Goal: Communication & Community: Answer question/provide support

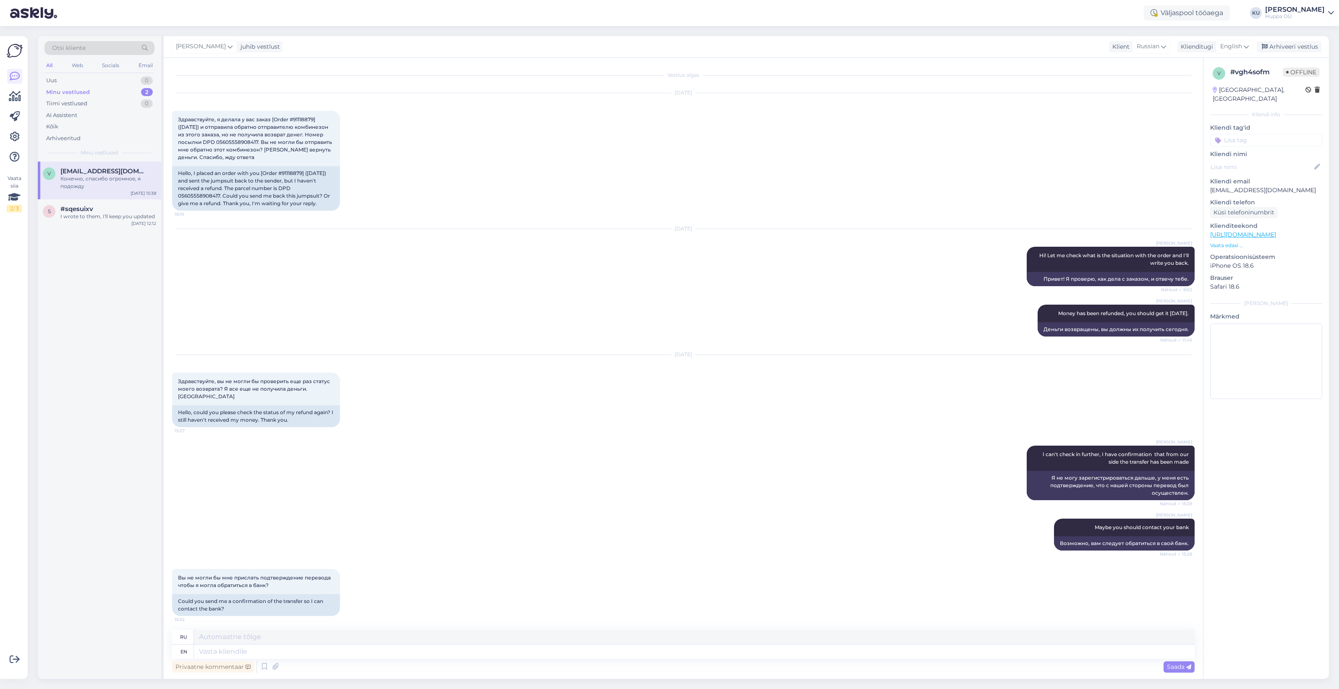
scroll to position [219, 0]
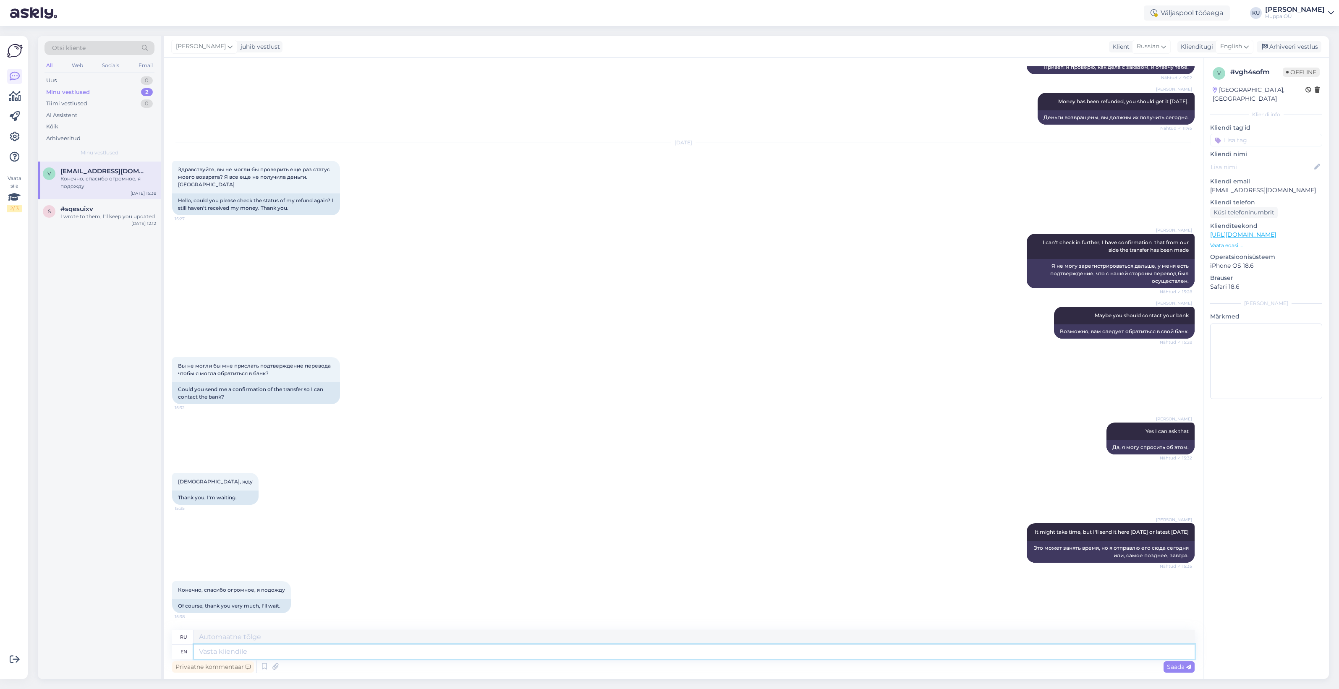
click at [328, 647] on textarea at bounding box center [694, 652] width 1001 height 14
type textarea "Hi again! I only got this photo:"
click at [346, 649] on textarea "Hi again! I only got this photo:" at bounding box center [694, 652] width 1001 height 14
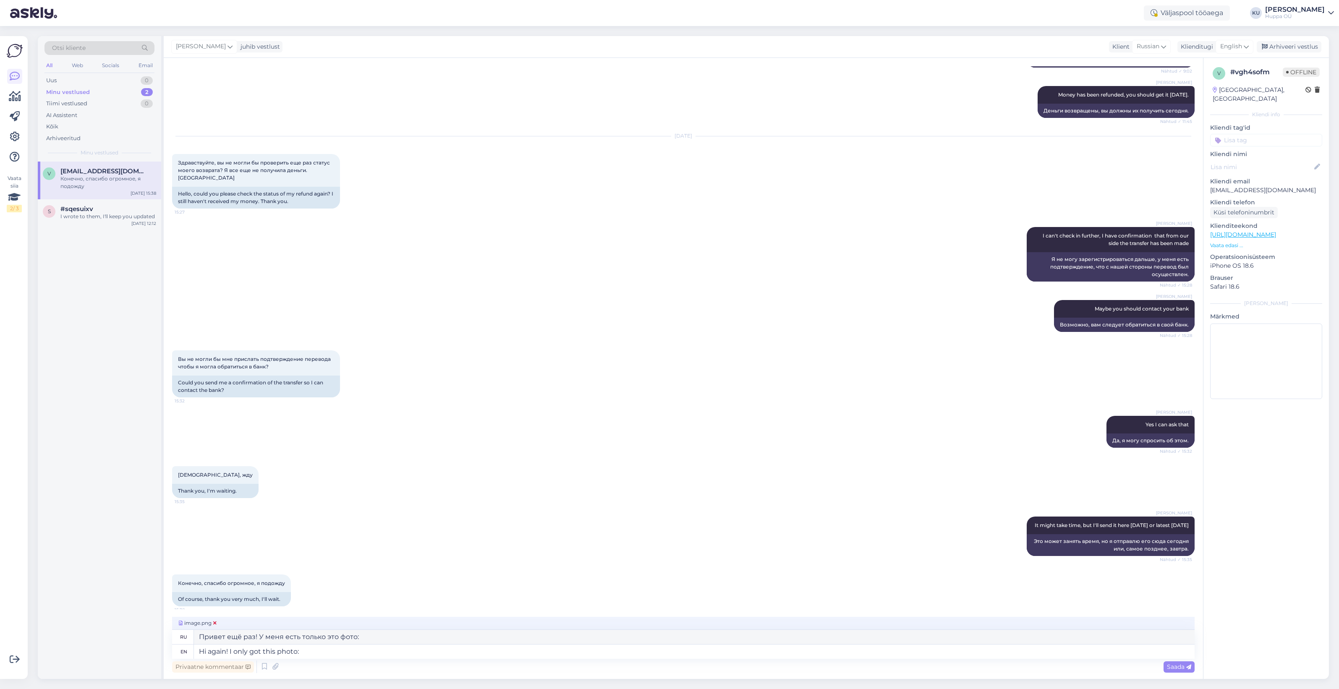
click at [188, 625] on span "image.png" at bounding box center [197, 624] width 41 height 8
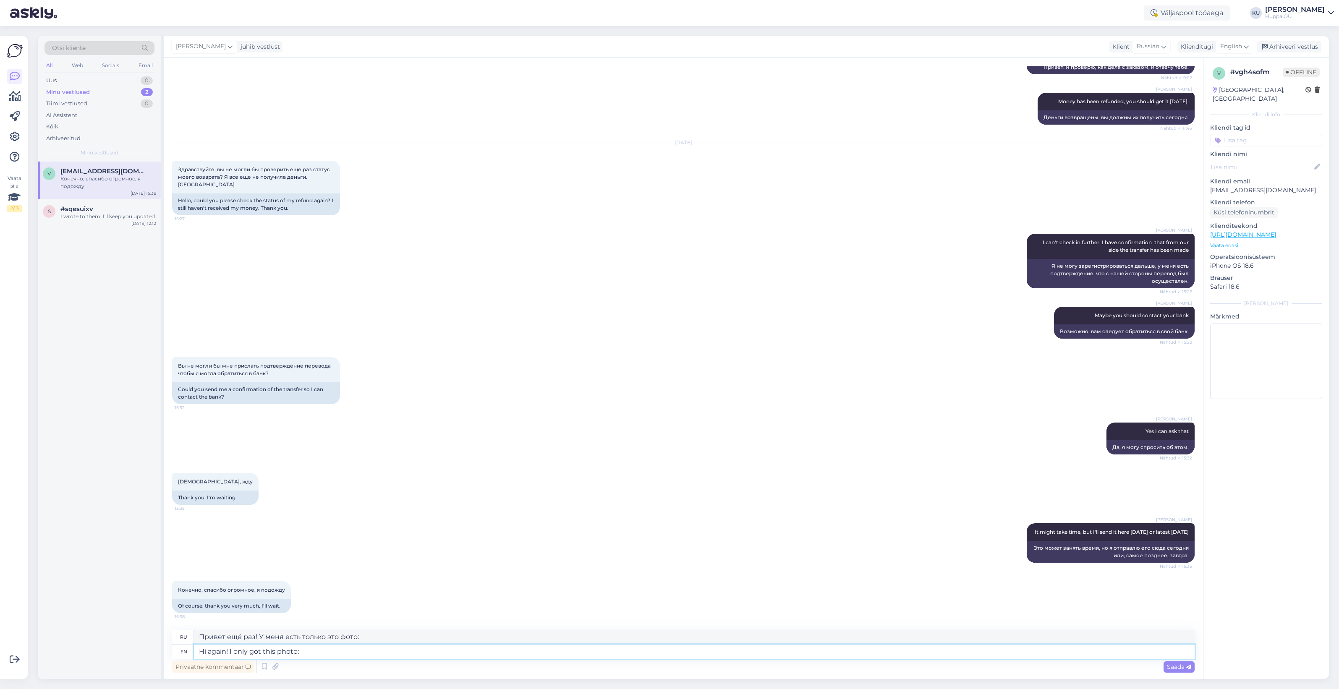
click at [353, 652] on textarea "Hi again! I only got this photo:" at bounding box center [694, 652] width 1001 height 14
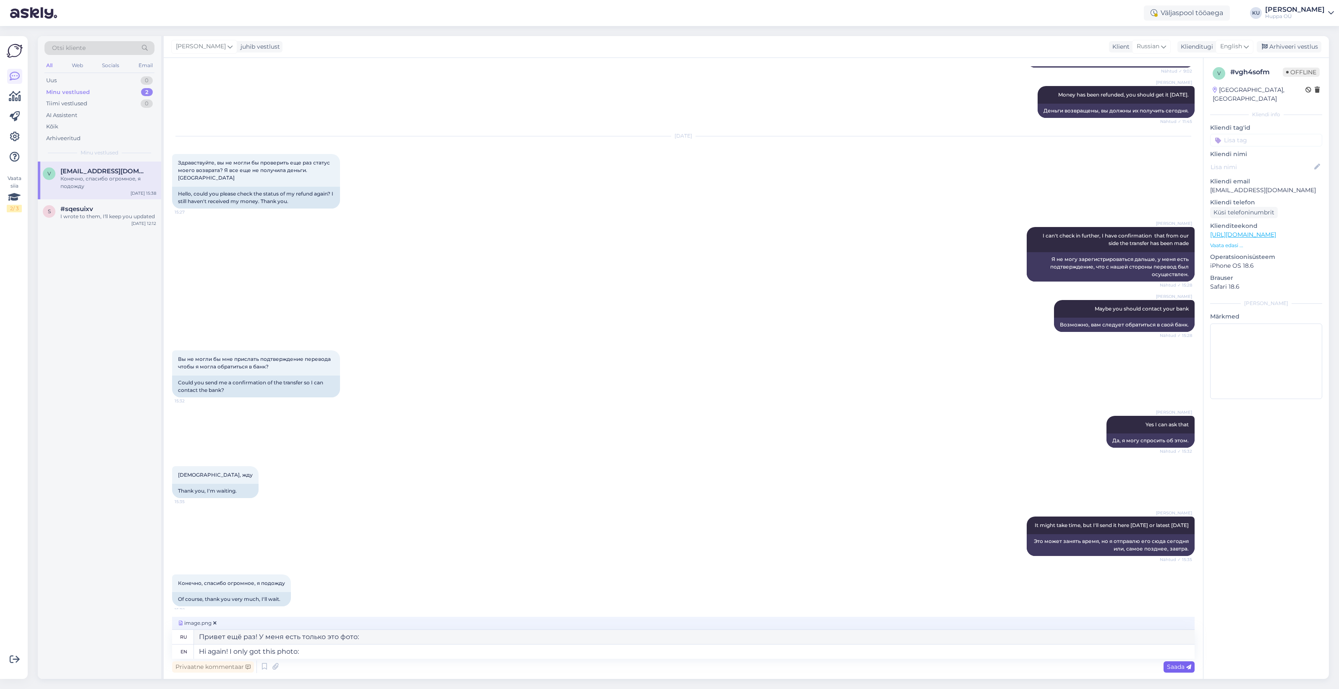
click at [1185, 666] on span "Saada" at bounding box center [1179, 667] width 24 height 8
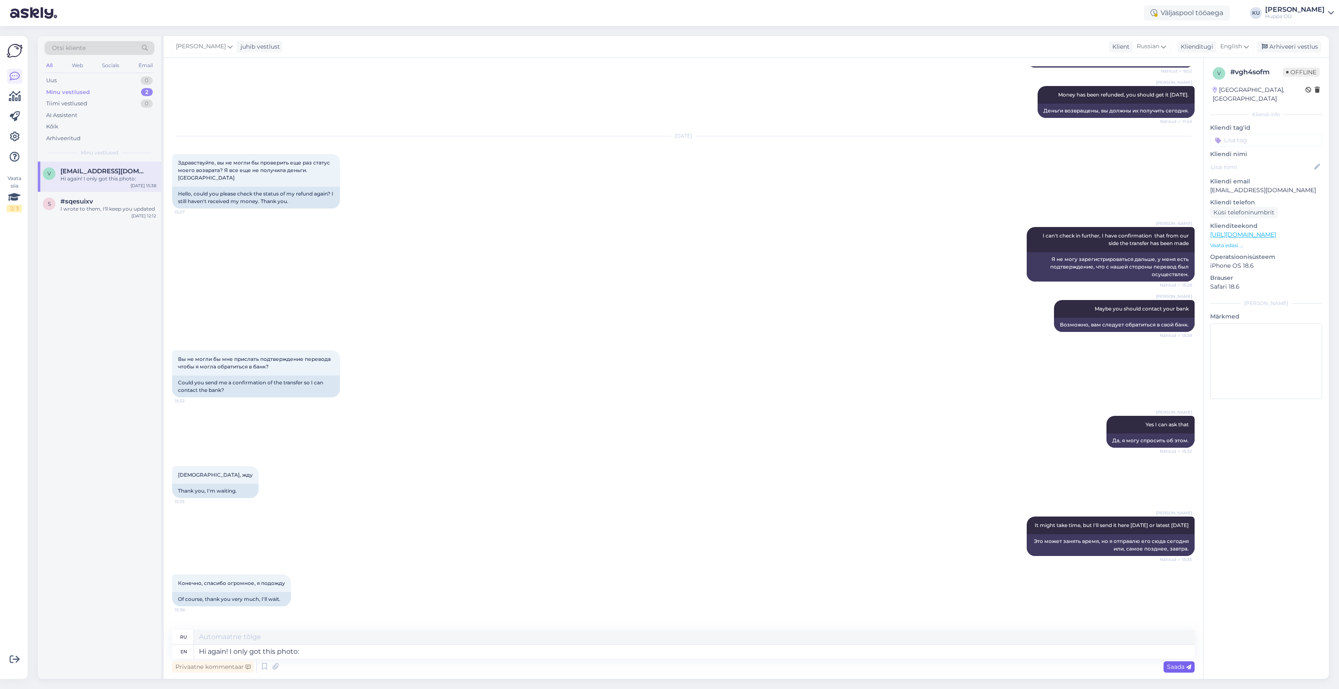
scroll to position [340, 0]
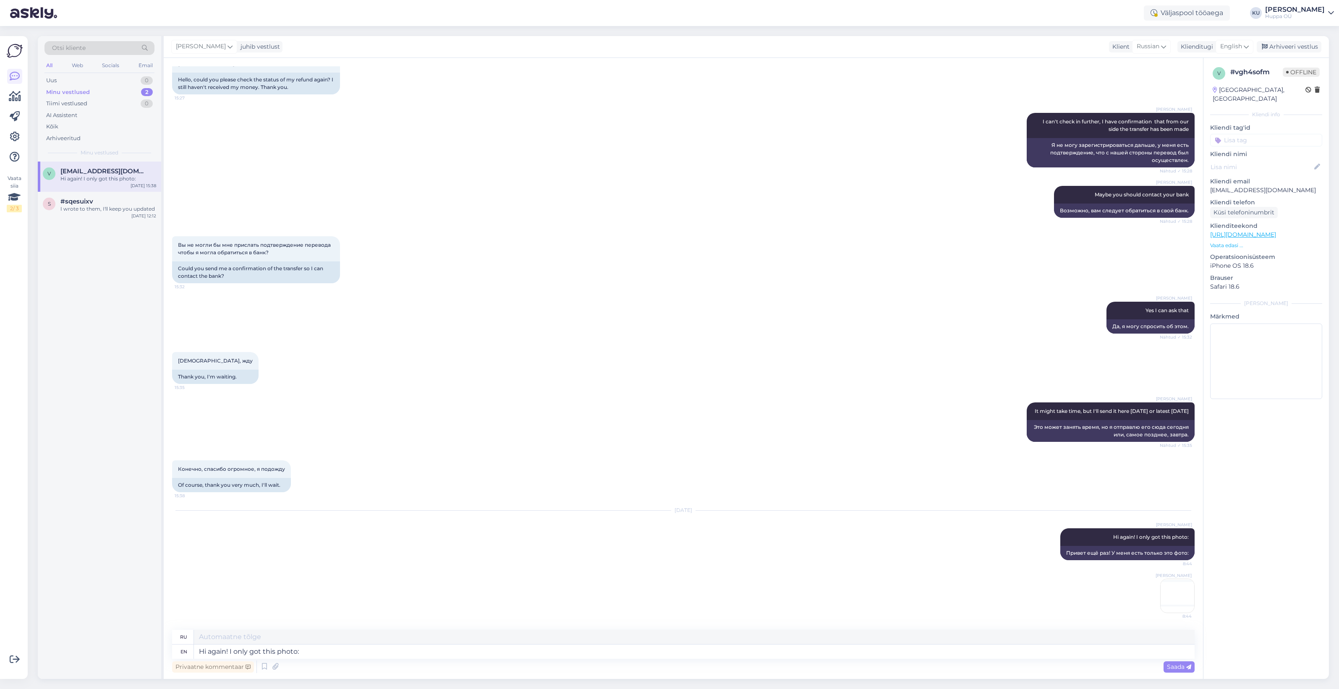
click at [1172, 599] on img at bounding box center [1178, 596] width 34 height 34
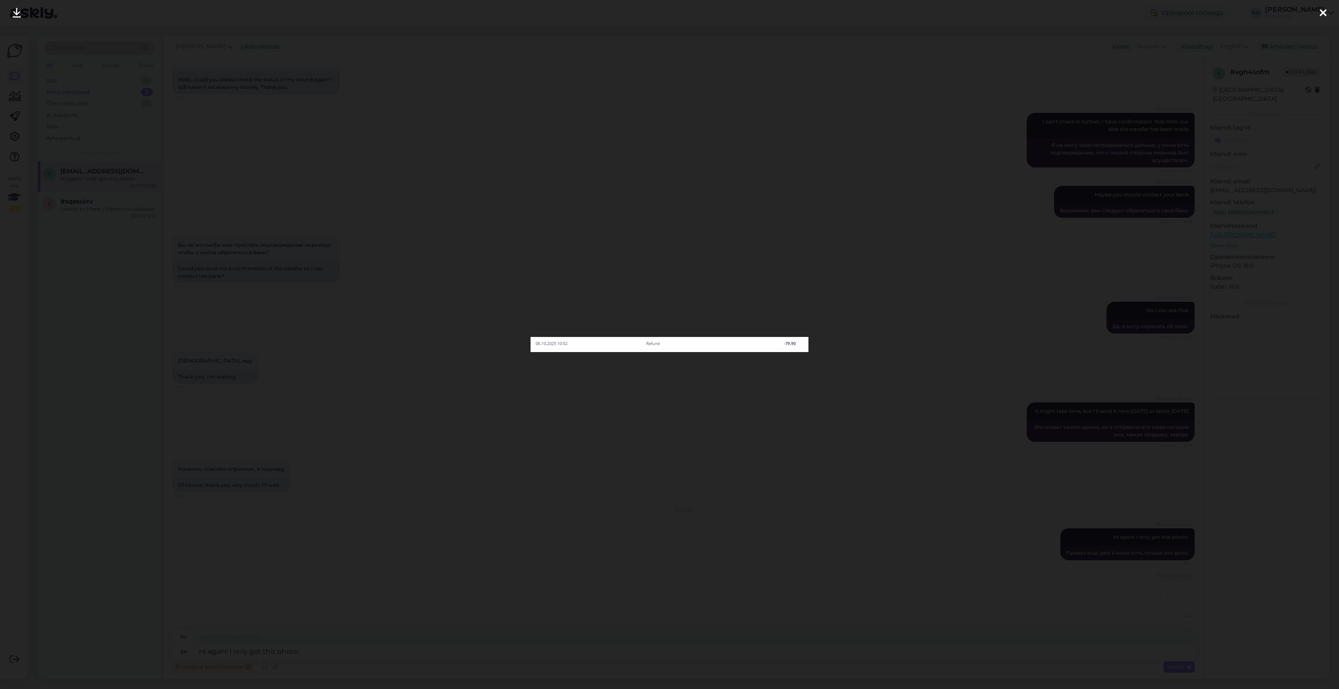
click at [882, 399] on div at bounding box center [669, 344] width 1339 height 689
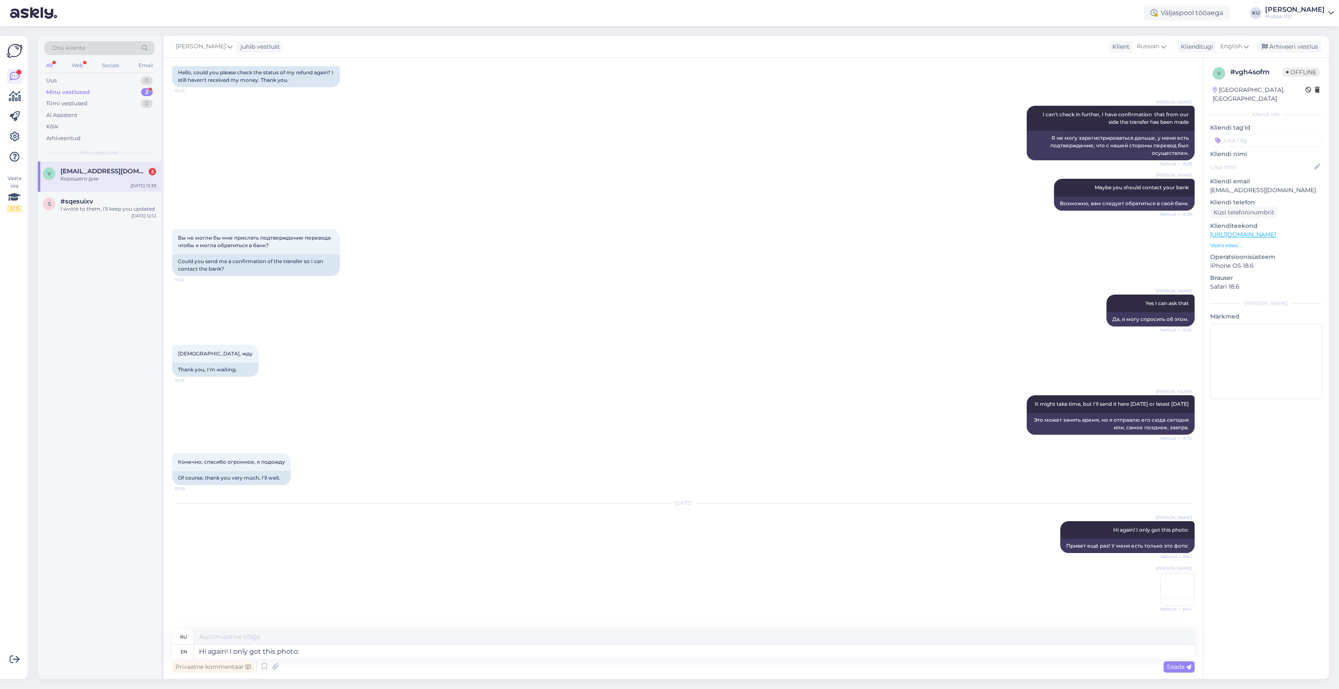
scroll to position [498, 0]
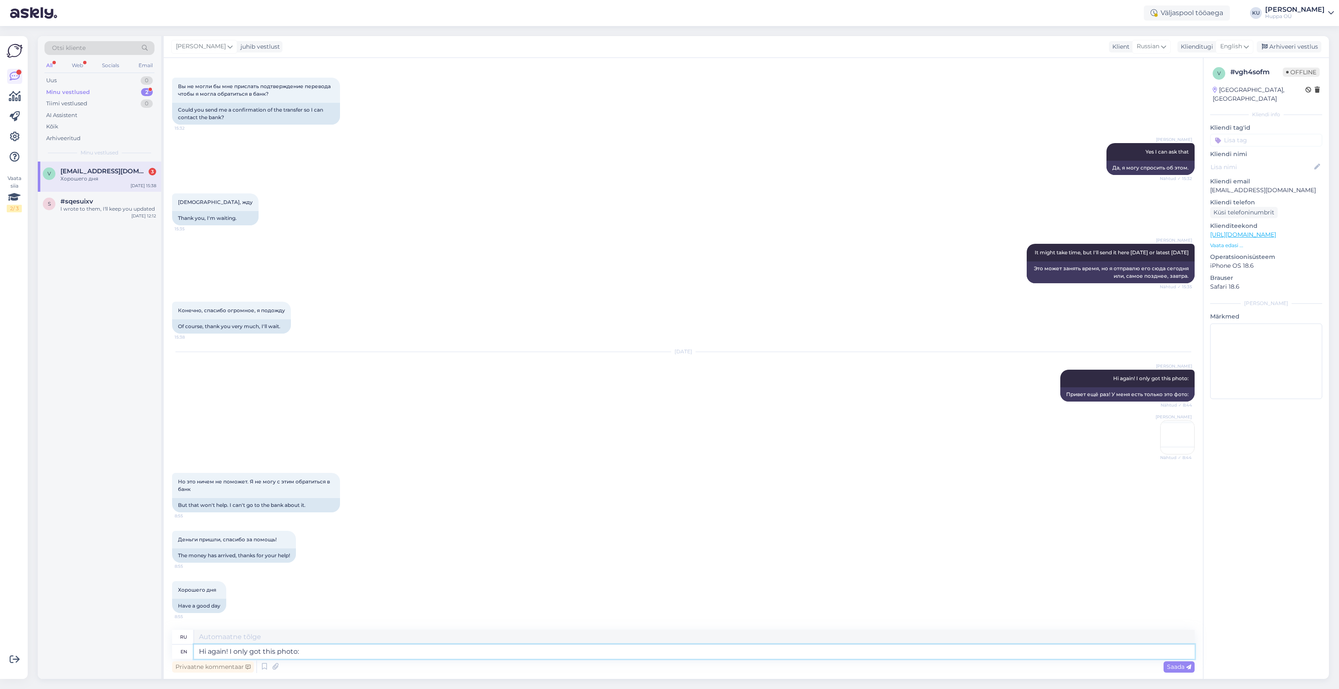
click at [248, 654] on textarea "Hi again! I only got this photo:" at bounding box center [694, 652] width 1001 height 14
type textarea "Oh, super!"
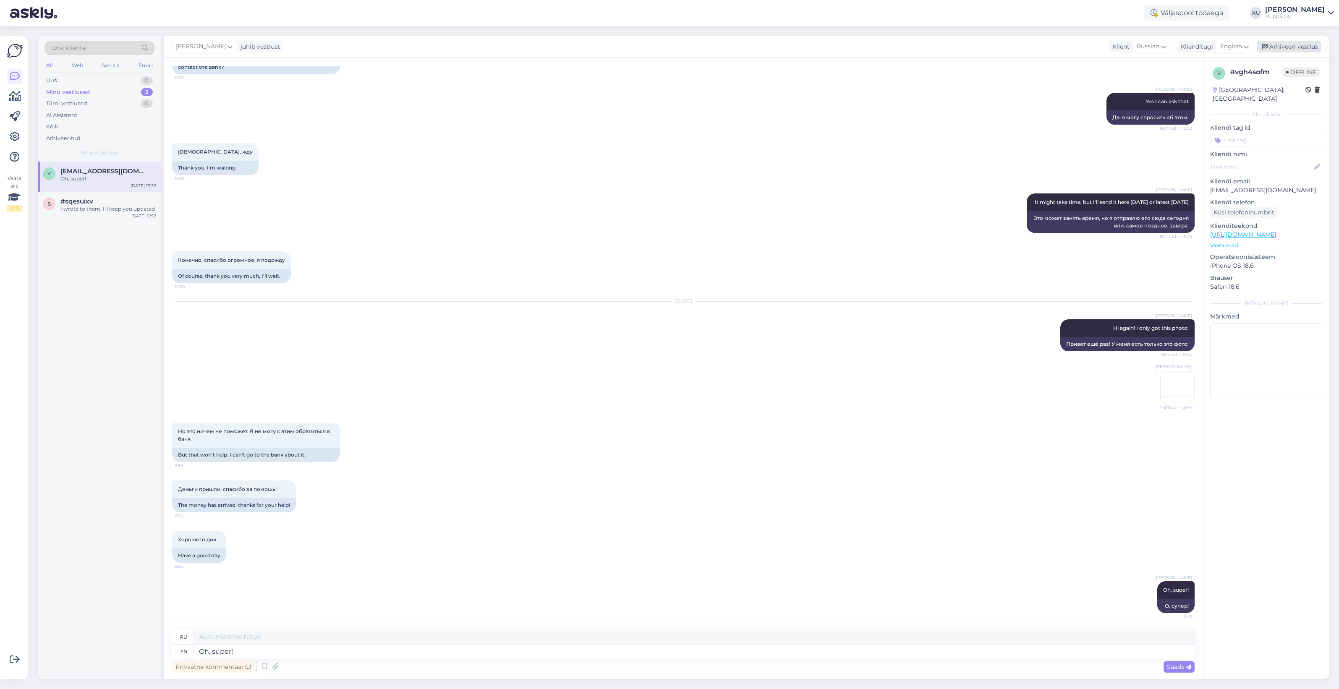
click at [1293, 47] on div "Arhiveeri vestlus" at bounding box center [1289, 46] width 65 height 11
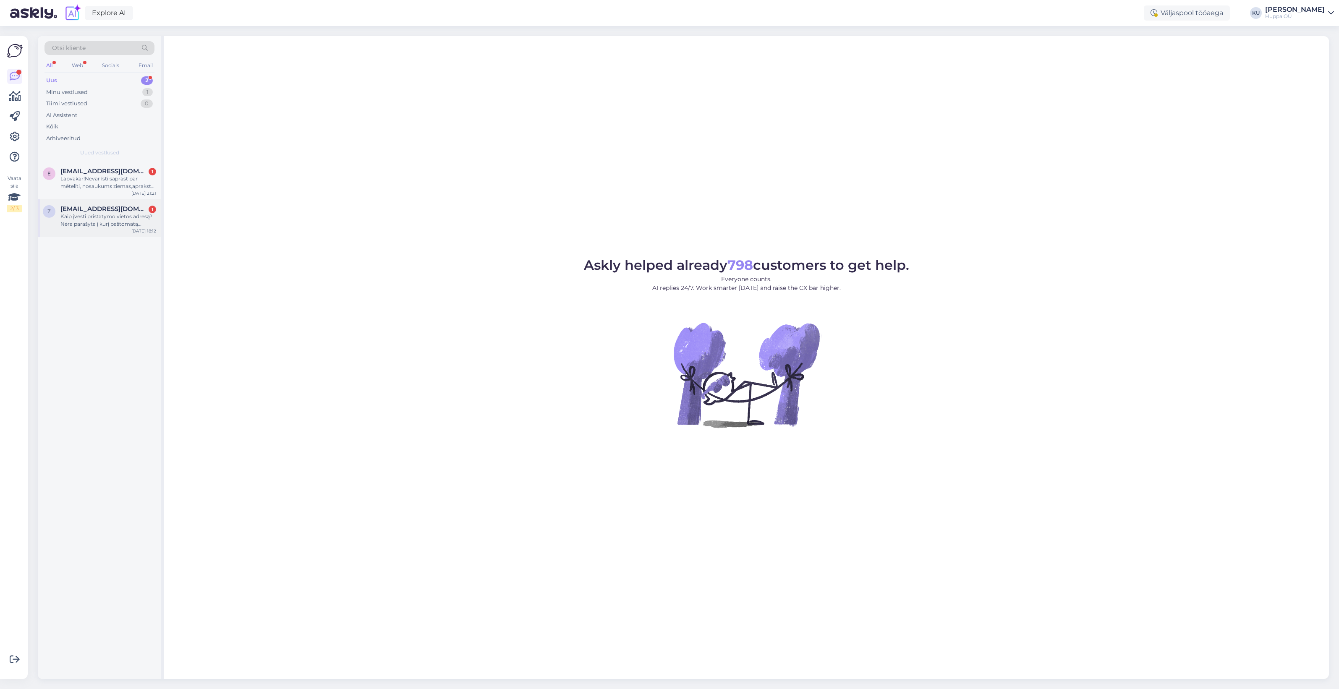
click at [93, 221] on div "Kaip įvesti pristatymo vietos adresą? Nėra parašyta į kurį paštomatą galėtumėte…" at bounding box center [108, 220] width 96 height 15
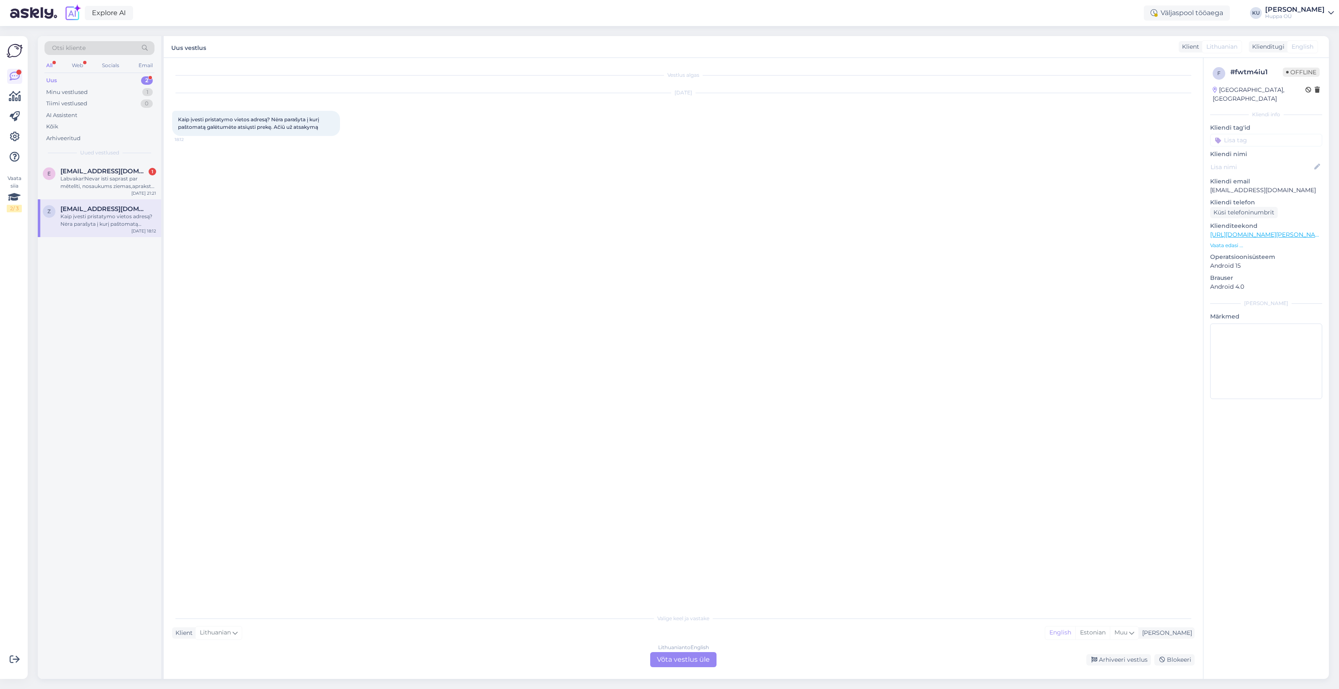
click at [704, 660] on div "Lithuanian to English Võta vestlus üle" at bounding box center [683, 659] width 66 height 15
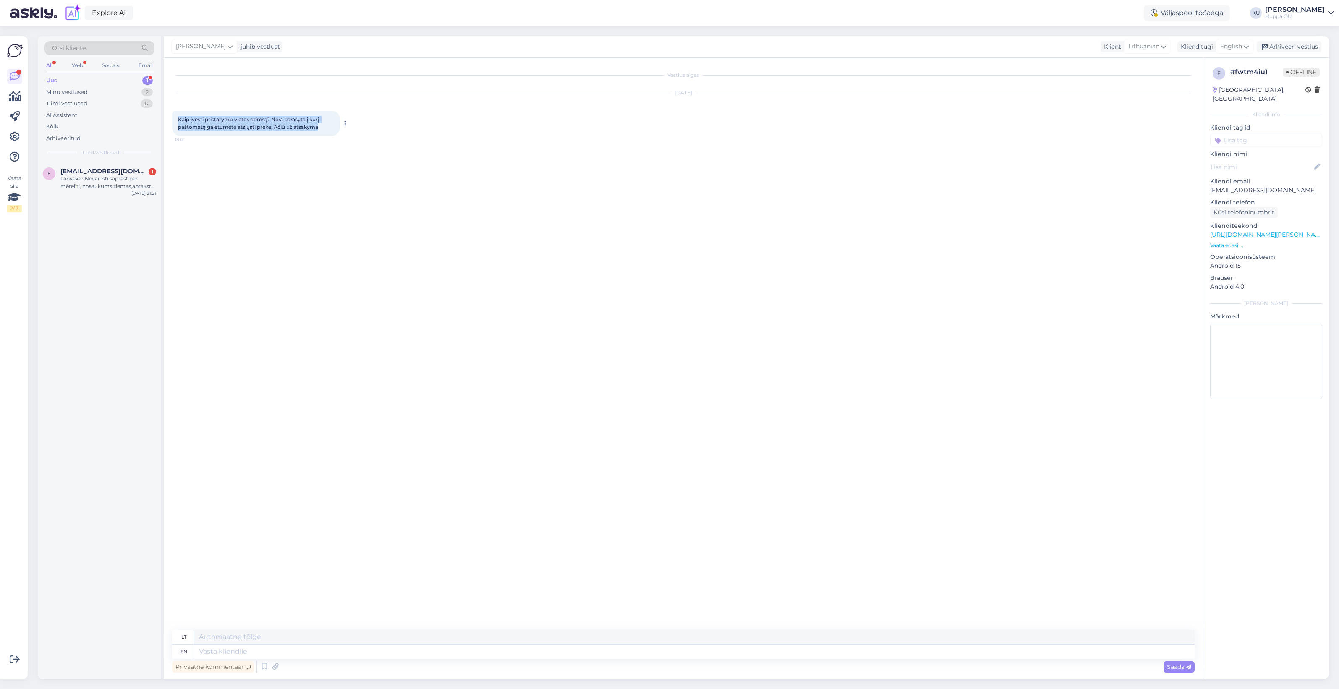
drag, startPoint x: 299, startPoint y: 127, endPoint x: 175, endPoint y: 119, distance: 124.5
click at [175, 119] on div "Kaip įvesti pristatymo vietos adresą? Nėra parašyta į kurį paštomatą galėtumėte…" at bounding box center [256, 123] width 168 height 25
copy span "Kaip įvesti pristatymo vietos adresą? Nėra parašyta į kurį paštomatą galėtumėte…"
click at [236, 648] on textarea at bounding box center [694, 652] width 1001 height 14
type textarea "Hi!"
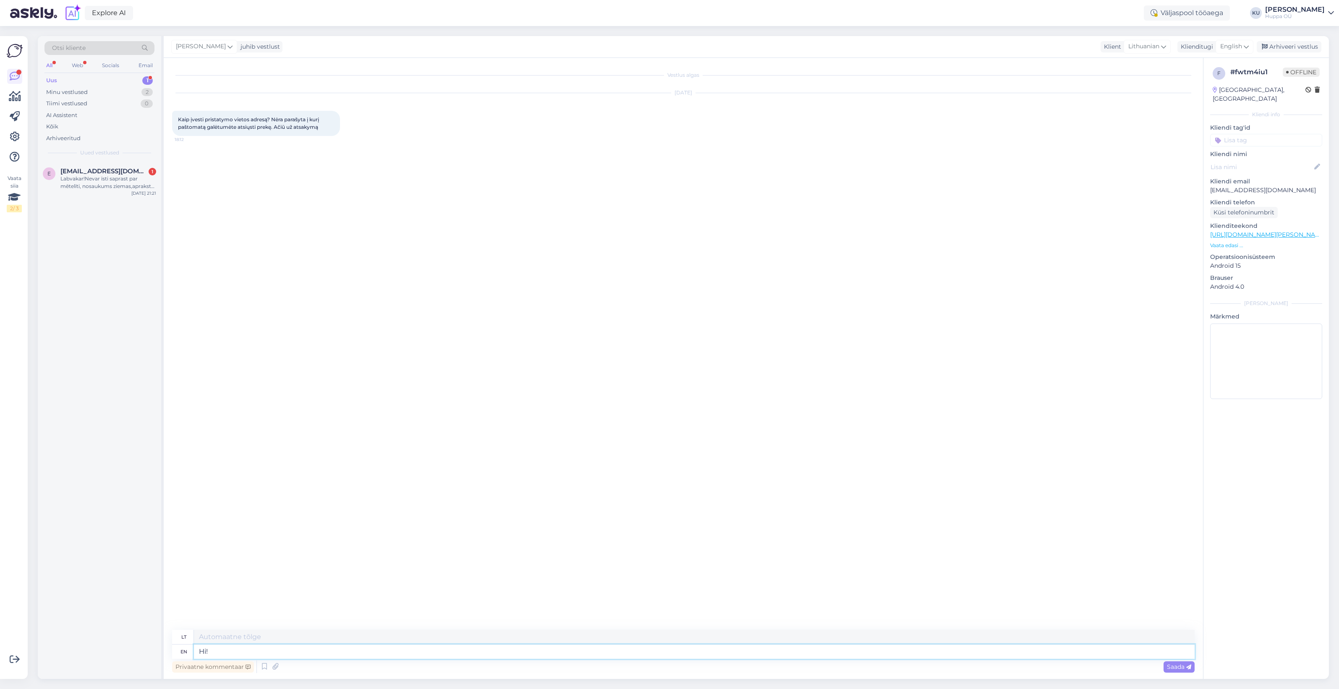
type textarea "Sveiki!"
type textarea "Hi! Sorry,"
type textarea "Sveiki! Atsiprašau."
type textarea "Hi! Sorry, do"
type textarea "Sveiki! Atsiprašau, daryk"
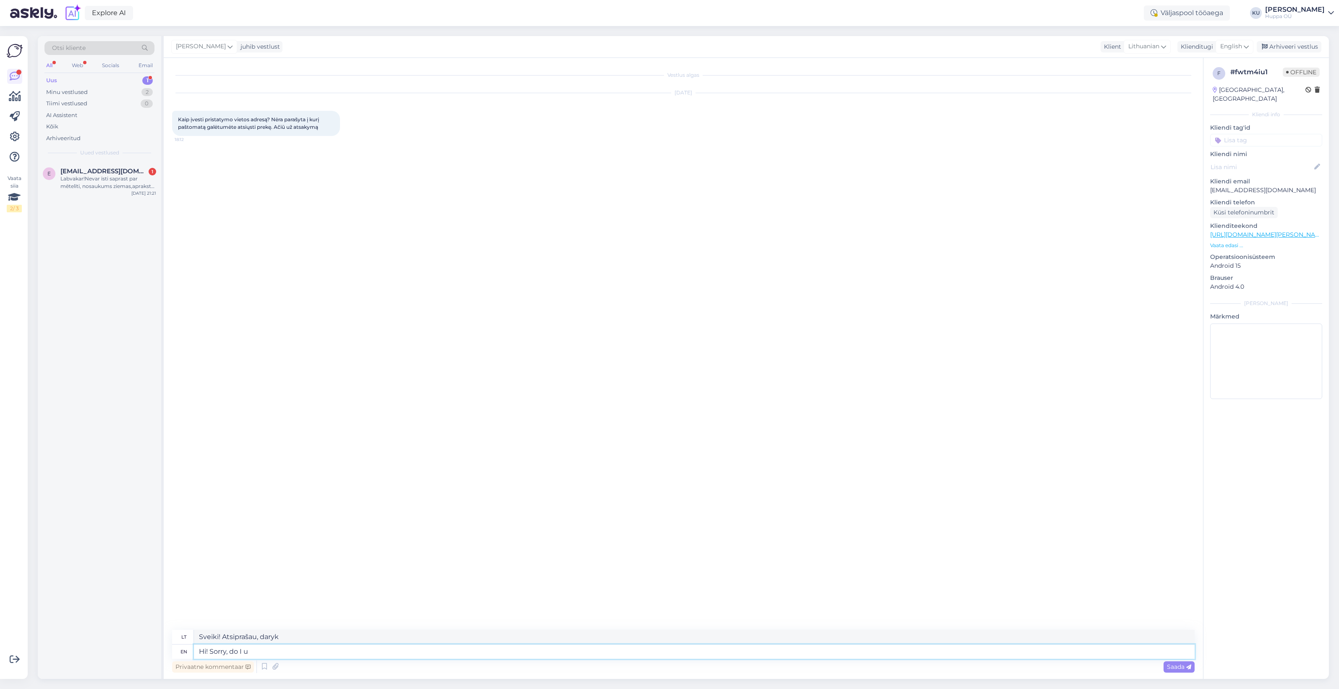
type textarea "Hi! Sorry, do I un"
type textarea "Sveiki! Atsiprašau, ar ne?"
type textarea "Hi! Sorry, do I understand"
type textarea "Sveiki! Atsiprašau, ar supratau?"
type textarea "Hi! Sorry, do I understand you c"
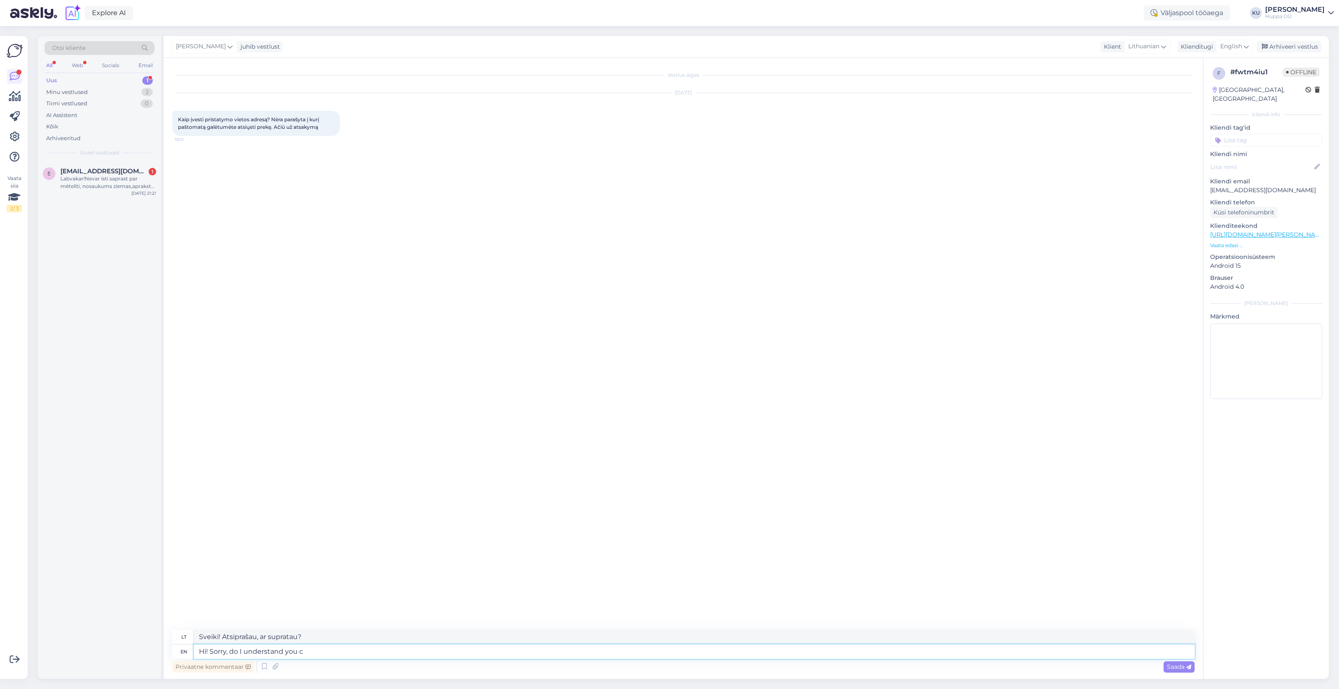
type textarea "Sveiki! Atsiprašau, ar teisingai suprantu?"
type textarea "Hi! Sorry, do I understand you can't c"
type textarea "Sveiki! Atsiprašau, ar teisingai suprantu, kad negalite?"
type textarea "Hi! Sorry, do I understand you can't choose t"
type textarea "Sveiki! Atsiprašau, ar teisingai suprantu, kad negalite pasirinkti?"
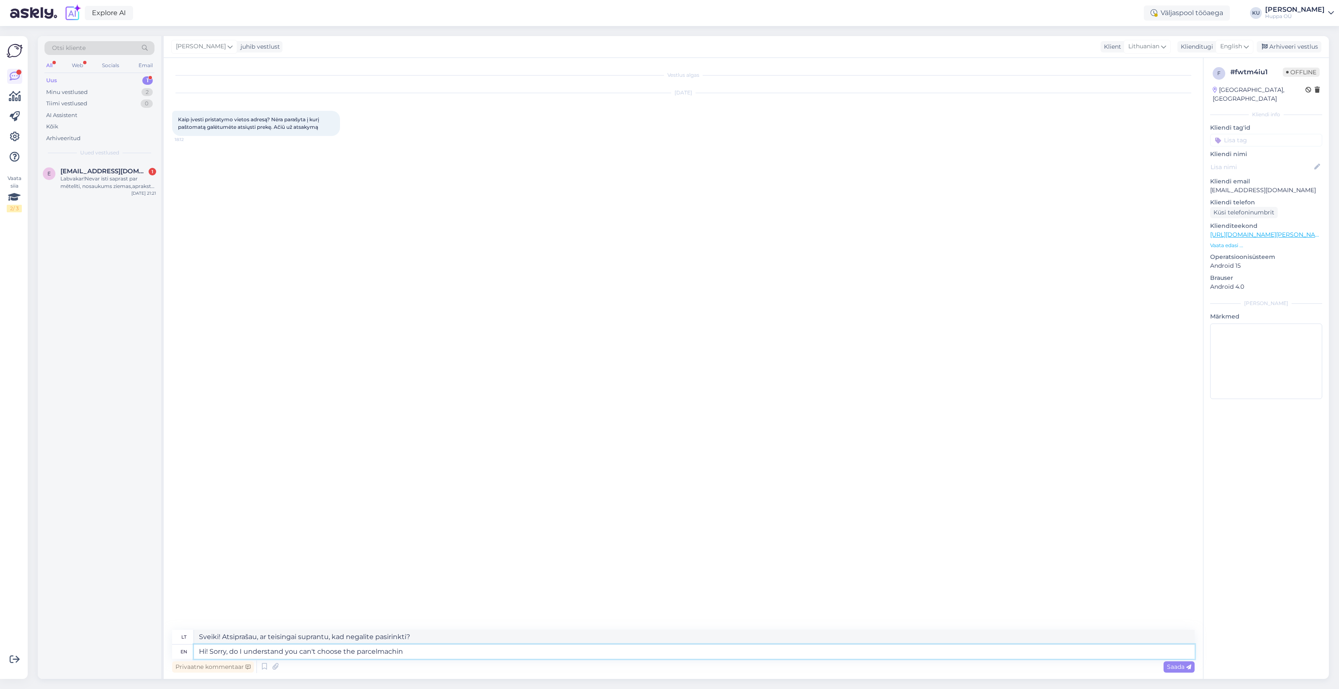
type textarea "Hi! Sorry, do I understand you can't choose the parcelmachine"
type textarea "Sveiki! Atsiprašau, ar teisingai suprantu, kad negalite pasirinkti siuntų autom…"
type textarea "Hi! Sorry, do I understand you can't choose the parcelmachine?"
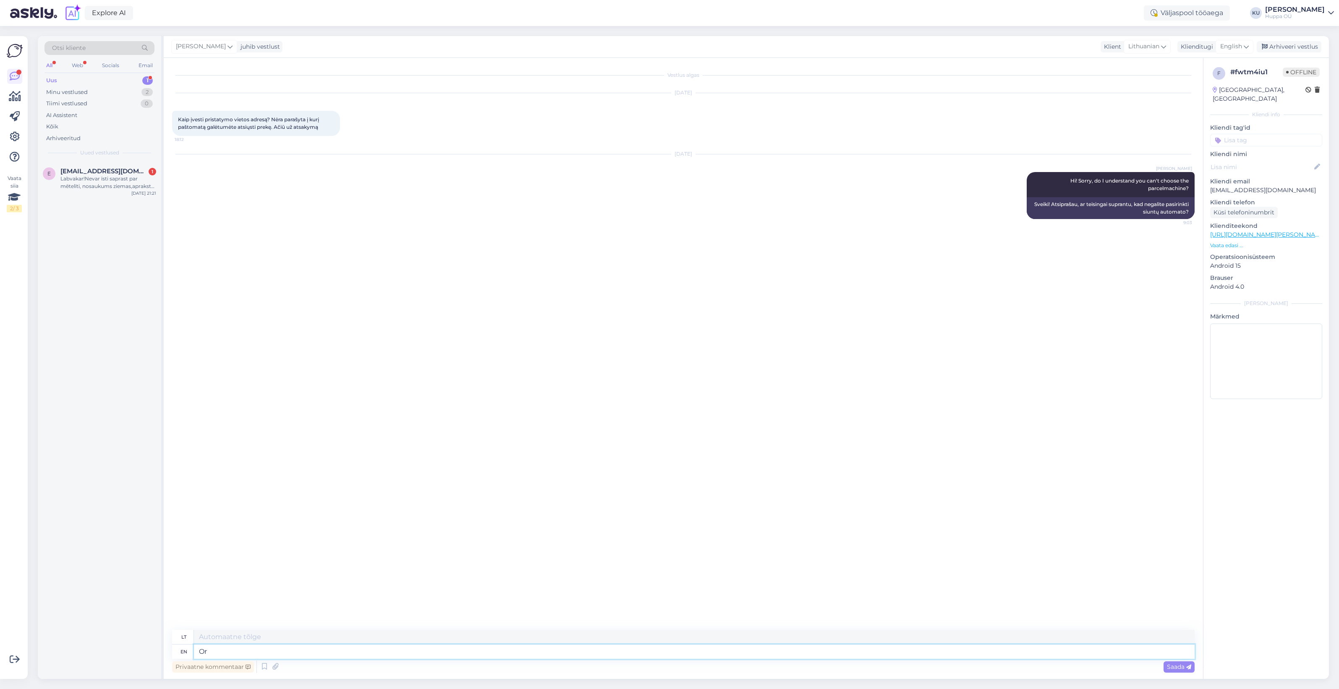
type textarea "Or"
type textarea "Arba"
type textarea "Or if y"
type textarea "Arba jei"
type textarea "Or if you j"
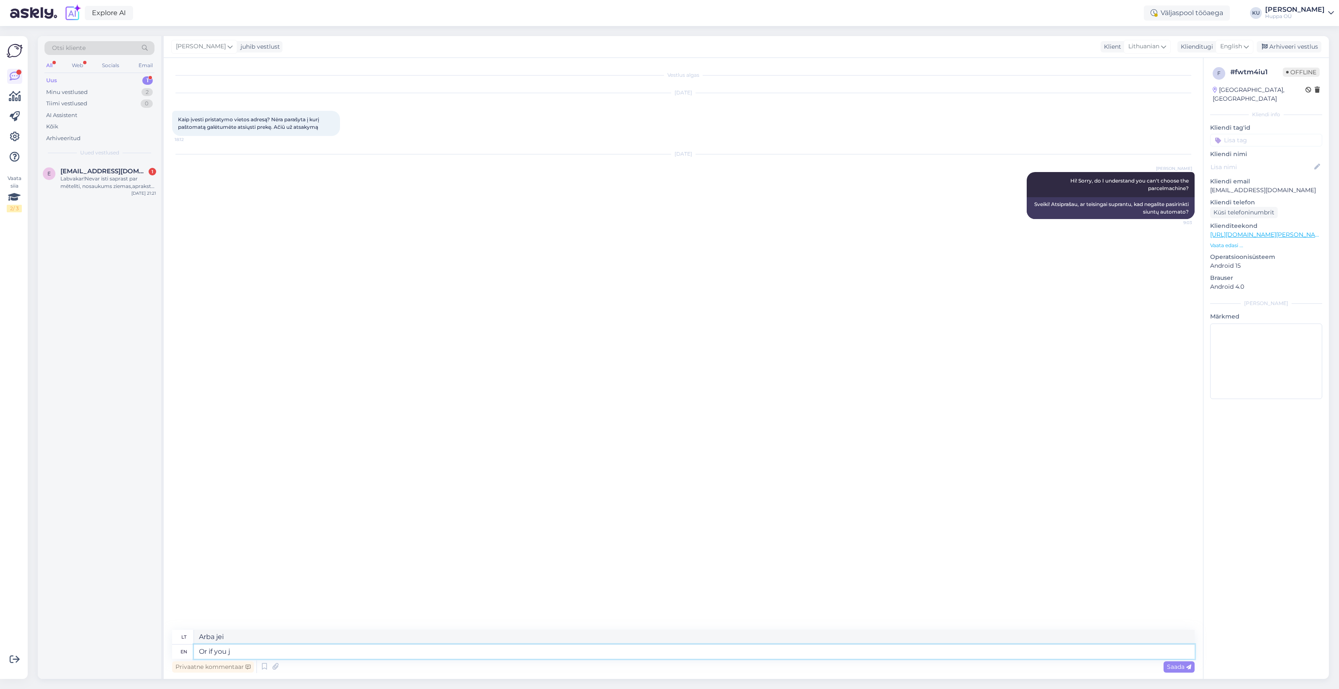
type textarea "Arba jei jūs"
type textarea "Or if you just wa"
type textarea "Arba jei tiesiog"
type textarea "Or if you just want to"
type textarea "Arba jei tiesiog norite"
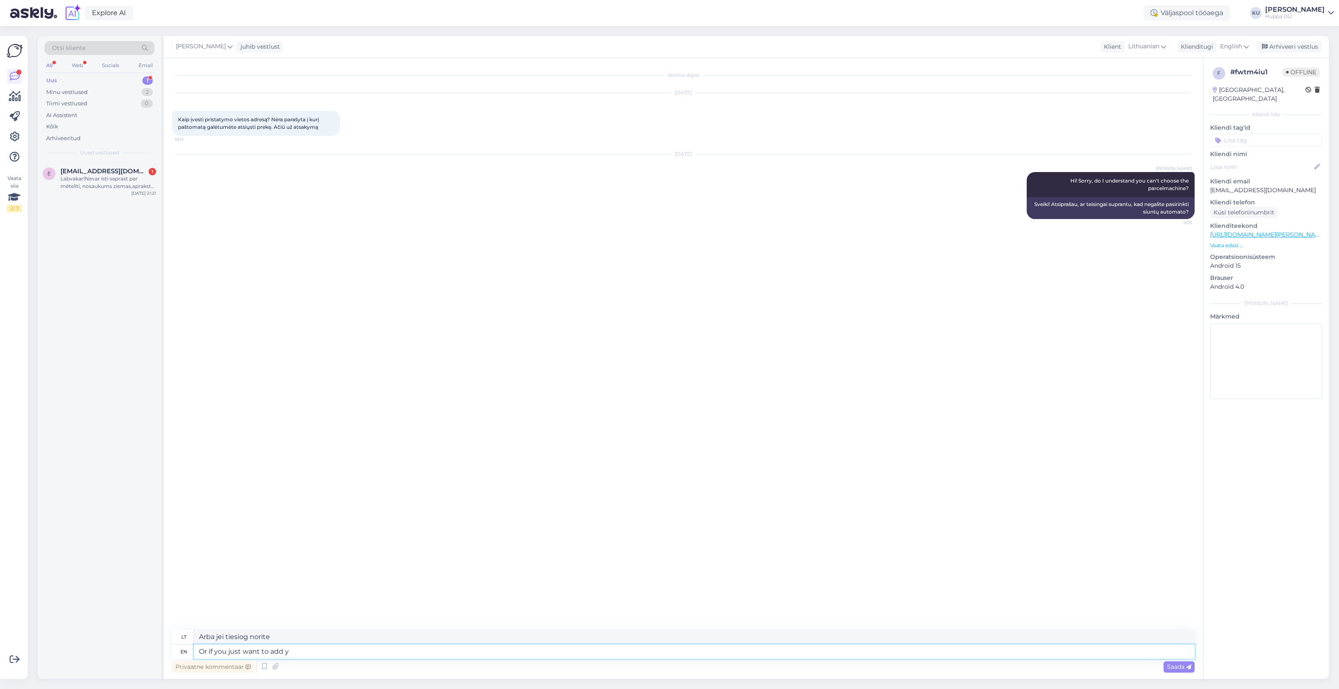
type textarea "Or if you just want to add yo"
type textarea "Arba jei tiesiog norite pridėti"
type textarea "Or if you just want to add your a"
type textarea "Arba, jei tiesiog norite pridėti savo"
type textarea "Or if you just want to add your address i"
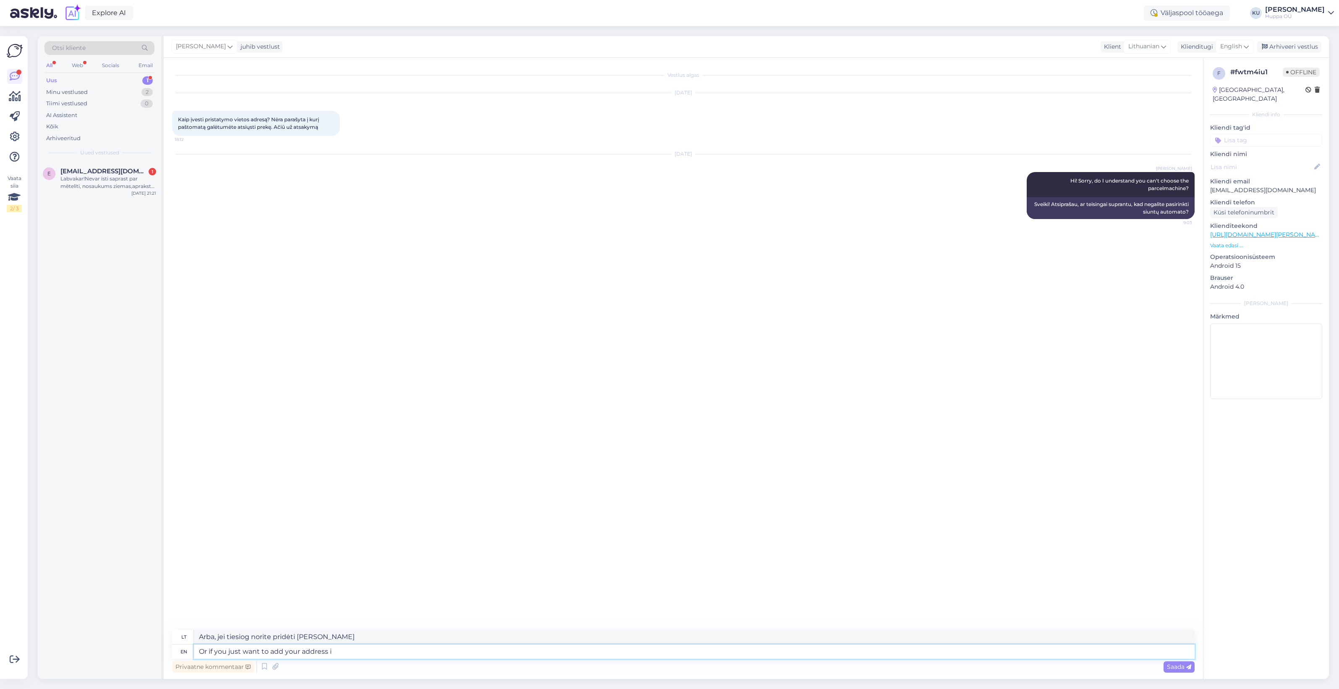
type textarea "Arba jei tiesiog norite pridėti savo adresą"
type textarea "Or if you just want to add your address information, the"
type textarea "Arba, jei norite tiesiog pridėti savo adreso informaciją,"
type textarea "Or if you just want to add your address information, then a"
type textarea "Arba, jei norite tiesiog pridėti savo adreso informaciją, tada"
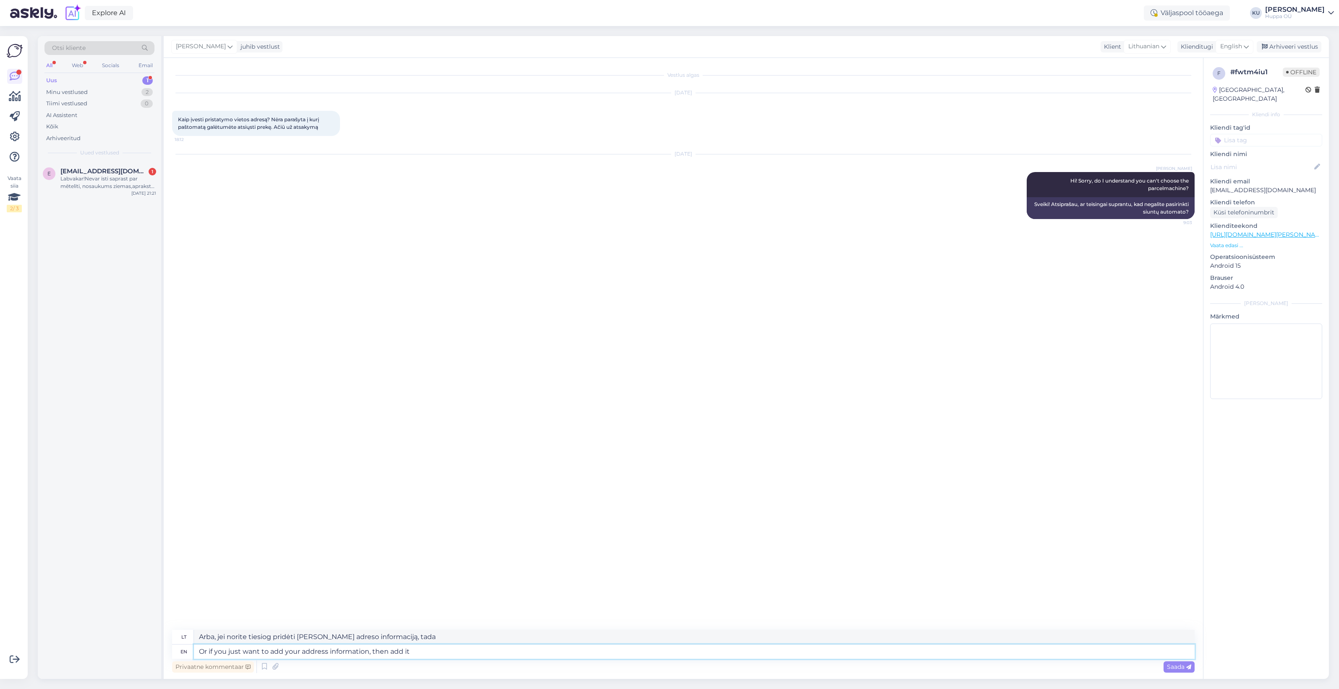
type textarea "Or if you just want to add your address information, then add it"
type textarea "Arba, jei norite tiesiog pridėti savo adreso informaciją, pridėkite"
type textarea "Or if you just want to add your address information, then add it t"
type textarea "Arba, jei norite tiesiog pridėti savo adreso informaciją, pridėkite ją"
type textarea "Or if you just want to add your address information, then add it to t"
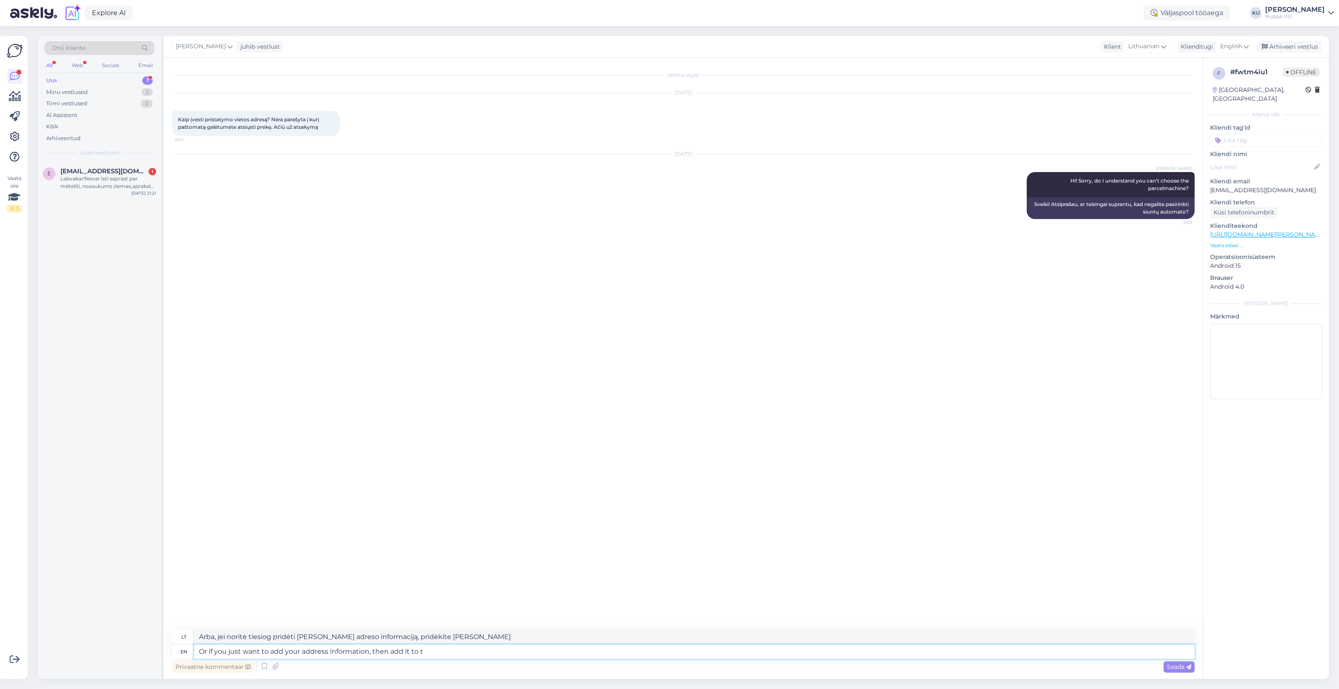
type textarea "Arba, jei norite tiesiog pridėti savo adreso informaciją, pridėkite ją prie"
type textarea "Or if you just want to add your address information, then add it to the extra i"
type textarea "Arba, jei norite tiesiog pridėti savo adreso informaciją, pridėkite ją prie pap…"
type textarea "Or if you just want to add your address information, then add it to the extra i…"
type textarea "Arba, jei norite tiesiog pridėti savo adreso informaciją, įtraukite ją į papild…"
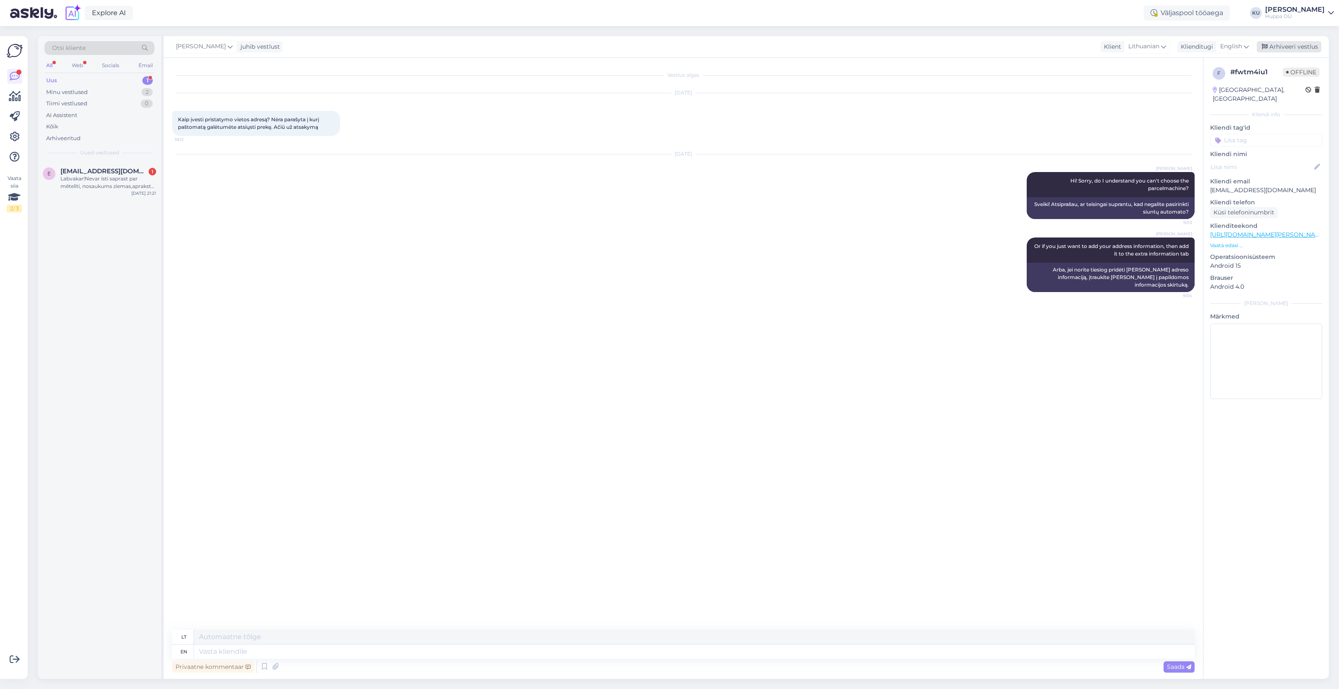
click at [1296, 47] on div "Arhiveeri vestlus" at bounding box center [1289, 46] width 65 height 11
click at [70, 179] on div "Labvakar!Nevar īsti saprast par mētelīti, nosaukums ziemas,aprakstā rudens/pava…" at bounding box center [108, 182] width 96 height 15
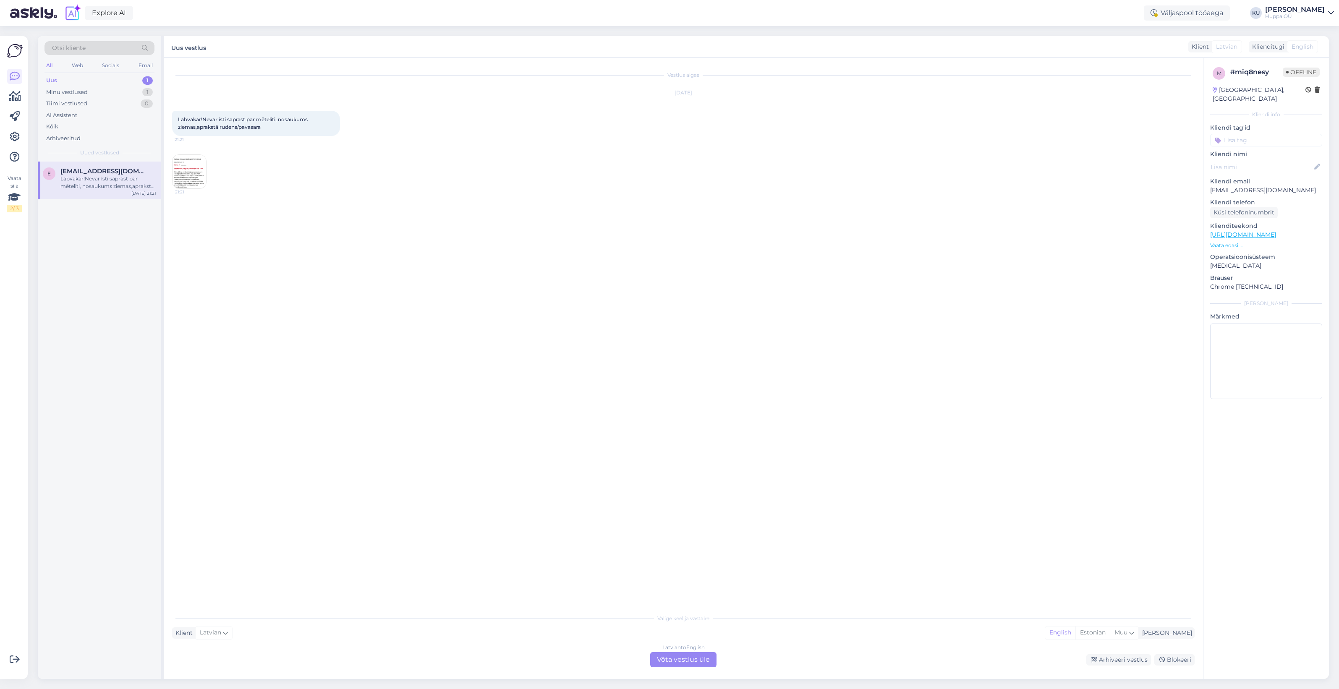
click at [675, 661] on div "Latvian to English Võta vestlus üle" at bounding box center [683, 659] width 66 height 15
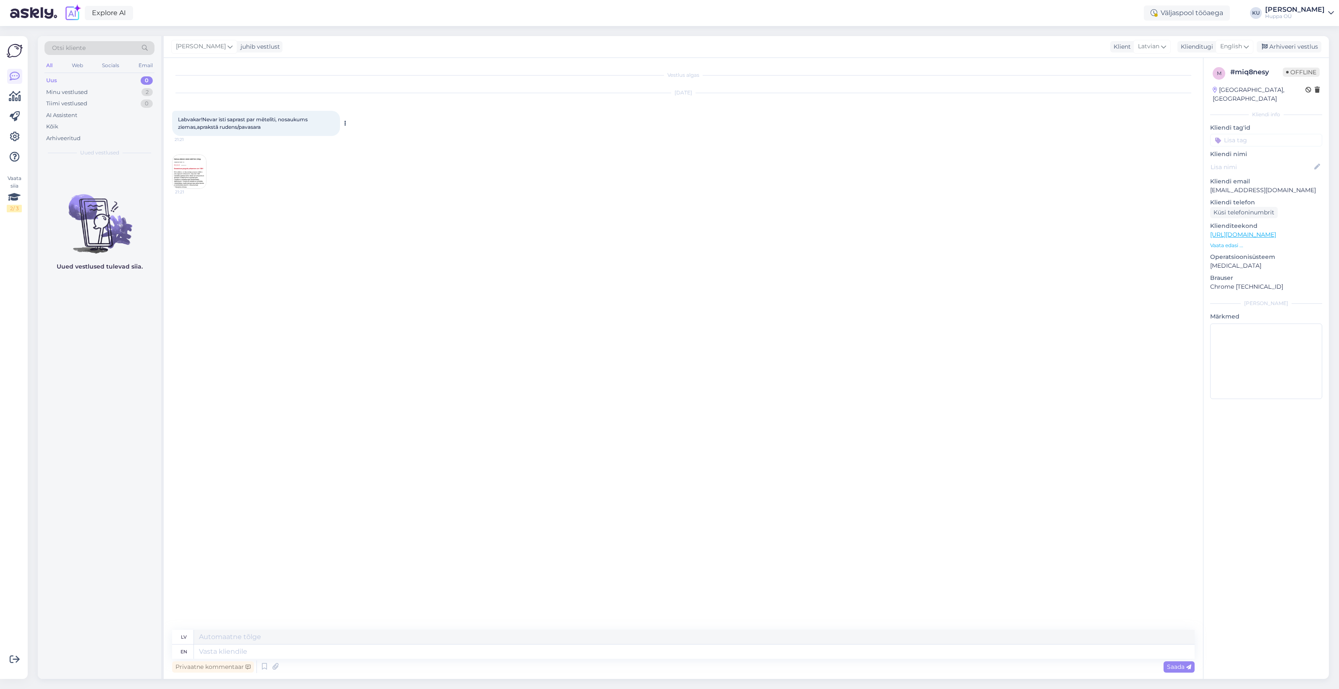
drag, startPoint x: 272, startPoint y: 128, endPoint x: 173, endPoint y: 122, distance: 98.5
click at [173, 122] on div "Labvakar!Nevar īsti saprast par mētelīti, nosaukums ziemas,aprakstā rudens/pava…" at bounding box center [256, 123] width 168 height 25
copy span "Labvakar!Nevar īsti saprast par mētelīti, nosaukums ziemas,aprakstā rudens/pava…"
click at [186, 165] on img at bounding box center [190, 172] width 34 height 34
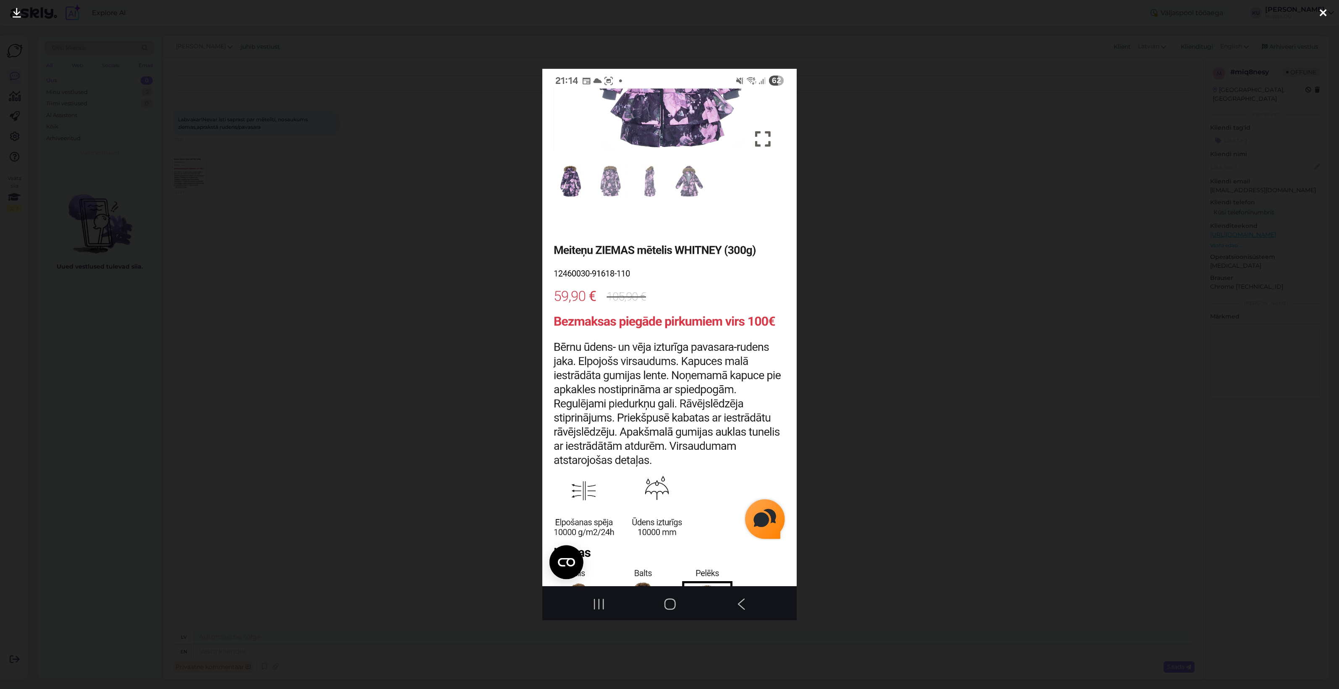
click at [874, 311] on div at bounding box center [669, 344] width 1339 height 689
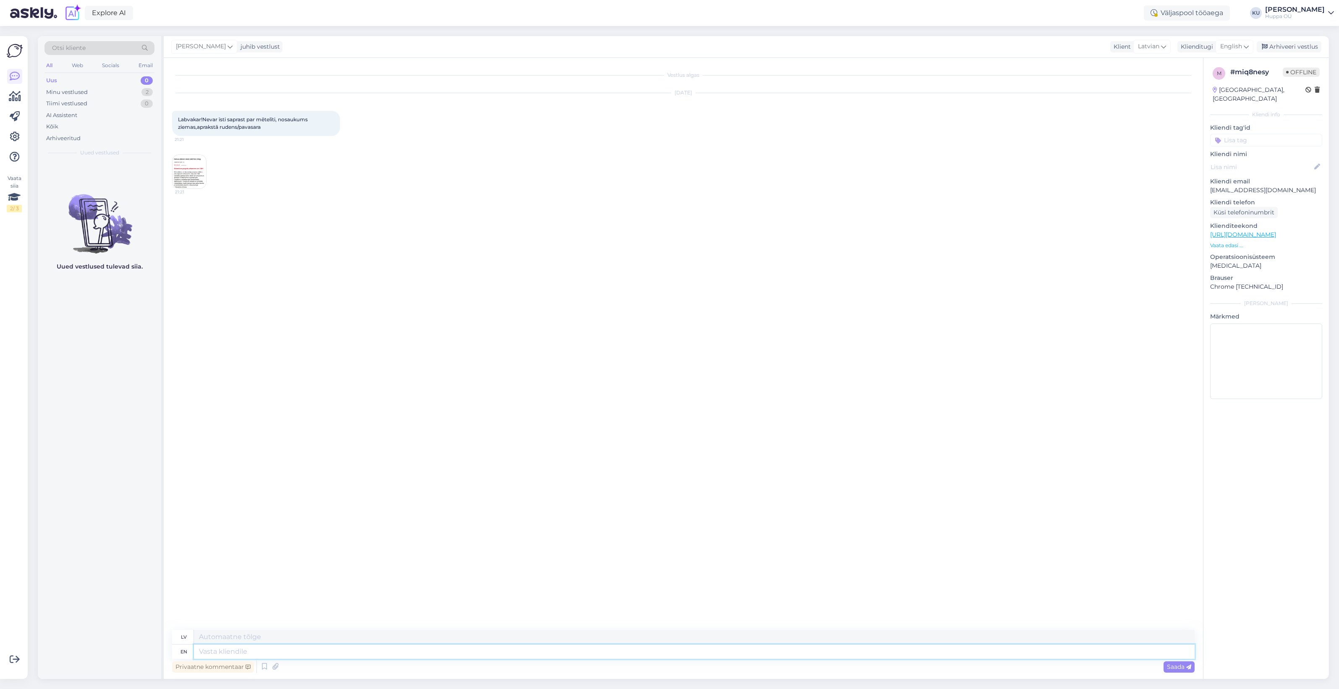
click at [210, 645] on textarea at bounding box center [694, 652] width 1001 height 14
type textarea "Hi!"
type textarea "Sveiki!"
type textarea "Hi! Thak"
type textarea "Sveiki! Thak"
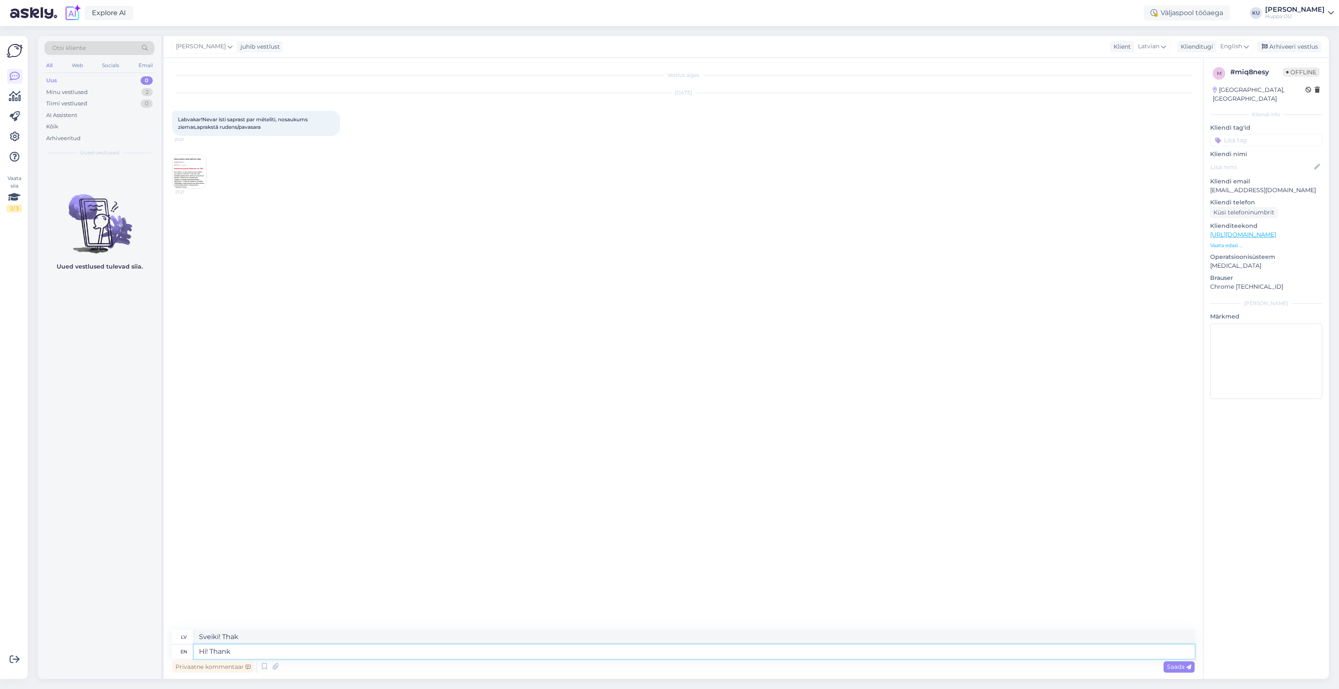
type textarea "Hi! Thank y"
type textarea "Sveiki! Paldies!"
type textarea "Hi! Thank you for n"
type textarea "Sveiki! Paldies par"
type textarea "Hi! Thank you for noticing! I"
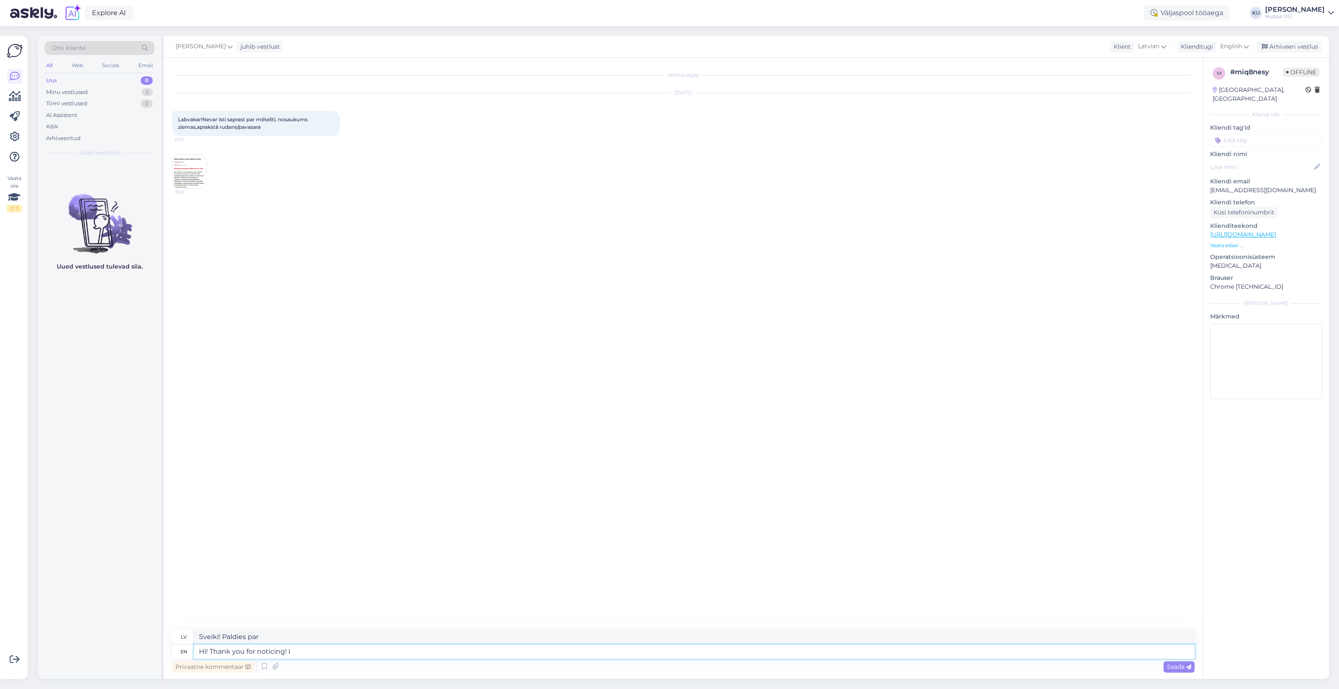
type textarea "Sveiki! Paldies par uzmanību!"
type textarea "Hi! Thank you for noticing! It's"
type textarea "Sveiki! Paldies par uzmanību! Tas ir"
type textarea "Hi! Thank you for noticing! It's winter c"
type textarea "Sveiki! Paldies par uzmanību! Ir ziema"
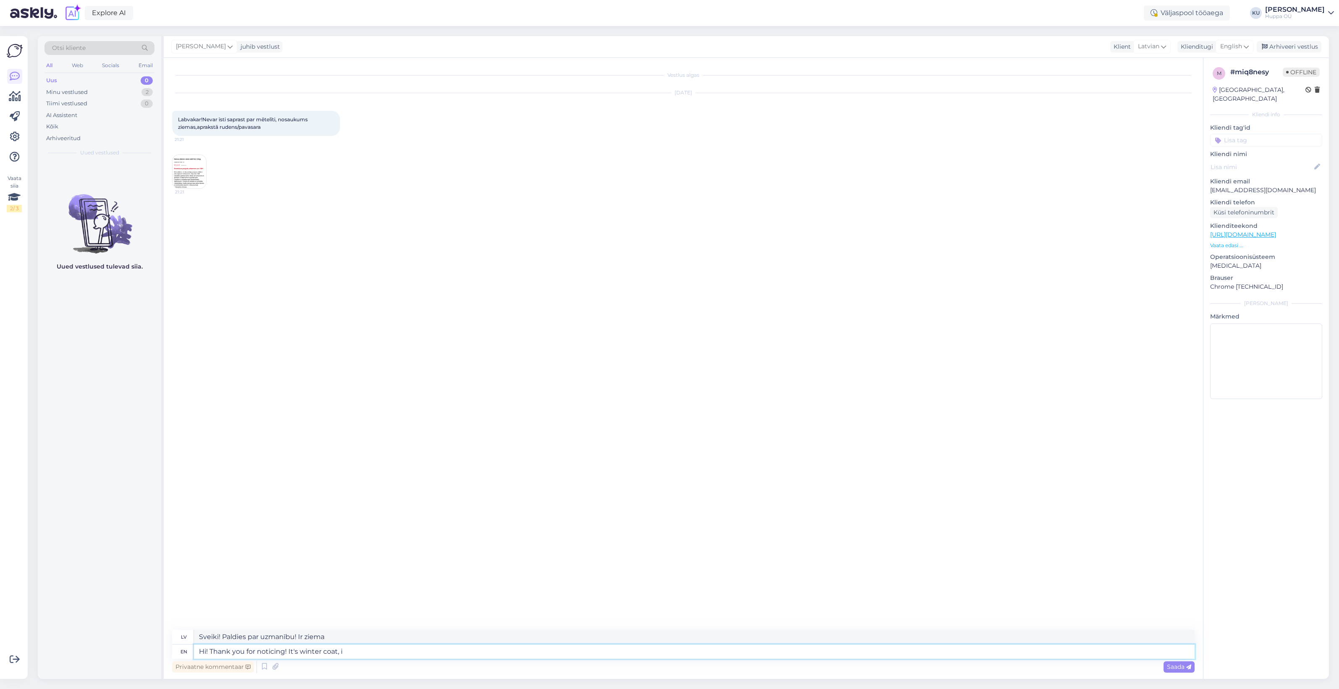
type textarea "Hi! Thank you for noticing! It's winter coat, it"
type textarea "Sveiki! Paldies par uzmanību! Tas ir ziemas mētelis."
type textarea "Hi! Thank you for noticing! It's winter coat, it h"
type textarea "Sveiki! Paldies par uzmanību! Tas ir ziemas mētelis, tas ir"
type textarea "Hi! Thank you for noticing! It's winter coat, it has 300g"
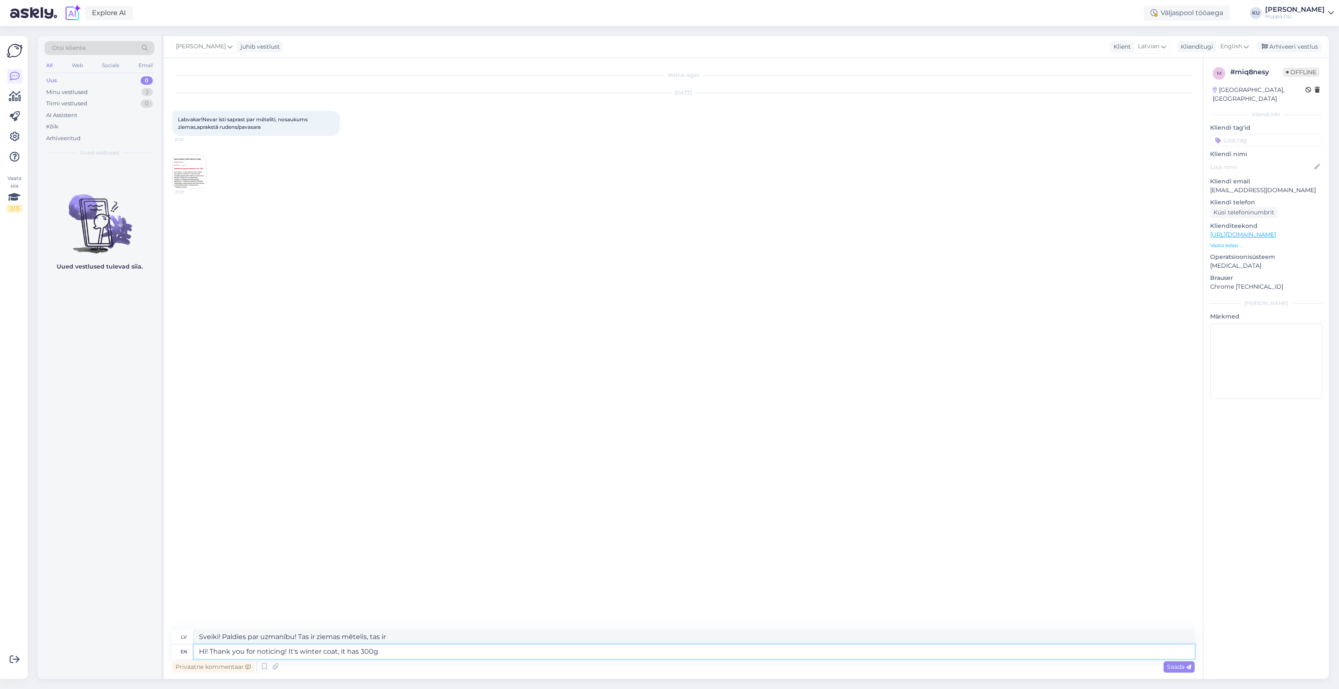
type textarea "Sveiki! Paldies par uzmanību! Tas ir ziemas mētelis, tam ir"
type textarea "Hi! Thank you for noticing! It's winter coat, it has 300g i"
type textarea "Sveiki! Paldies par uzmanību! Tas ir ziemas mētelis, tas sver 300 g."
type textarea "Hi! Thank you for noticing! It's winter coat, it has 300g insulation w"
type textarea "Sveiki! Paldies par uzmanību! Tas ir ziemas mētelis ar 300 g siltinājumu."
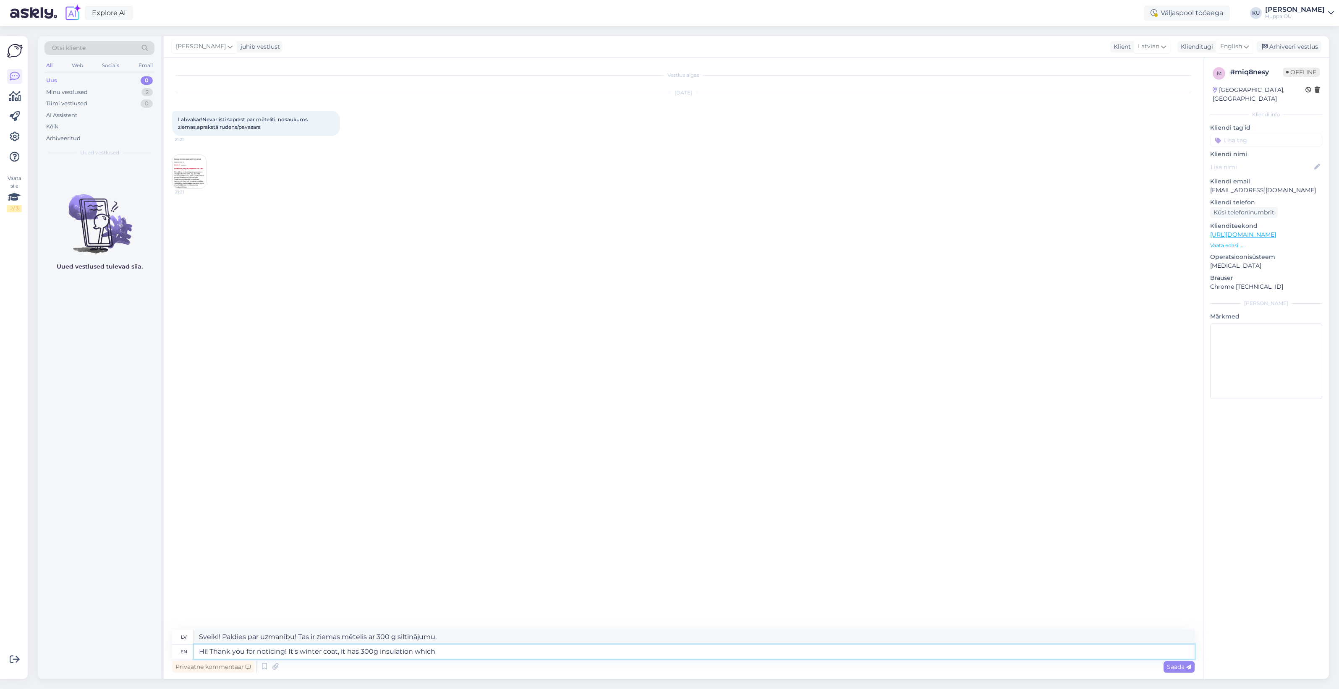
type textarea "Hi! Thank you for noticing! It's winter coat, it has 300g insulation which i"
type textarea "Sveiki! Paldies par uzmanību! Tas ir ziemas mētelis, tam ir 300 g siltinājums, …"
type textarea "Hi! Thank you for noticing! It's winter coat, it has 300g insulation which is v"
type textarea "Sveiki! Paldies par uzmanību! Tas ir ziemas mētelis, tam ir 300 g siltinājums, …"
type textarea "Hi! Thank you for noticing! It's winter coat, it has 300g insulation which is v…"
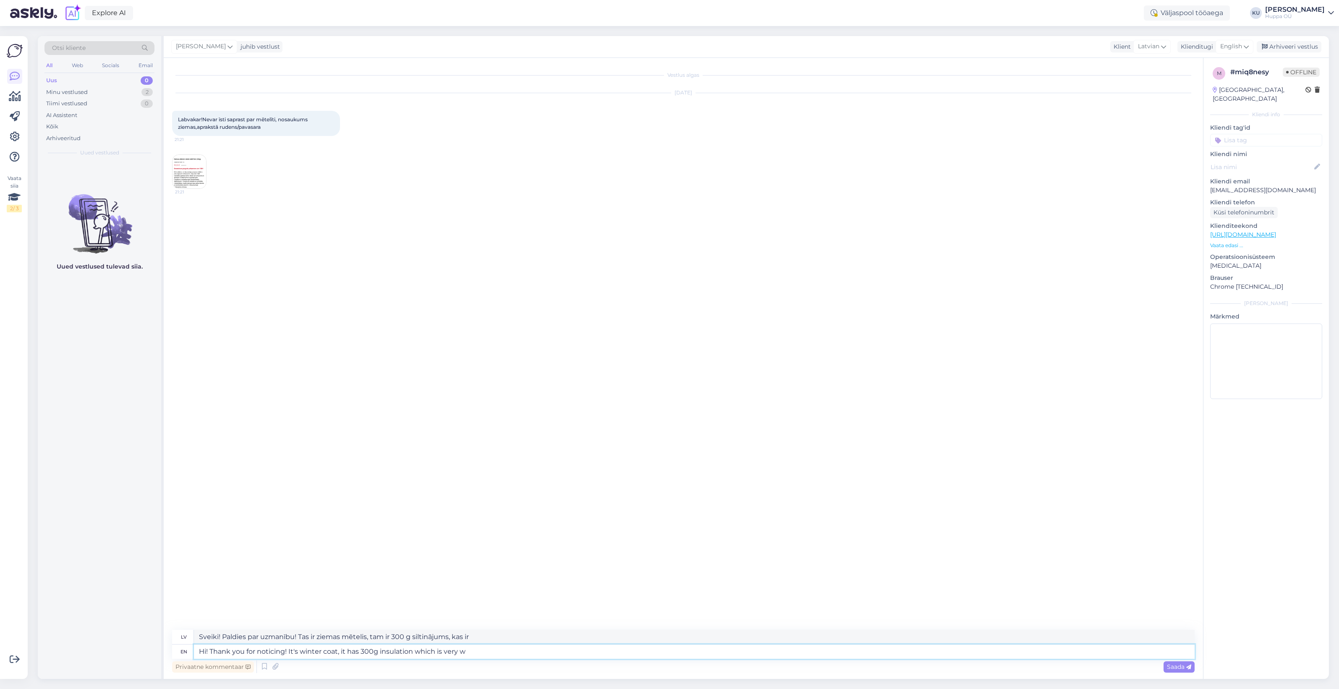
type textarea "Sveiki! Paldies par uzmanību! Tas ir ziemas mētelis, tam ir 300 g siltinājums, …"
type textarea "Hi! Thank you for noticing! It's winter coat, it has 300g insulation which is v…"
type textarea "Sveiki! Paldies par uzmanību! Tas ir ziemas mētelis ar 300 g siltinājumu, kas i…"
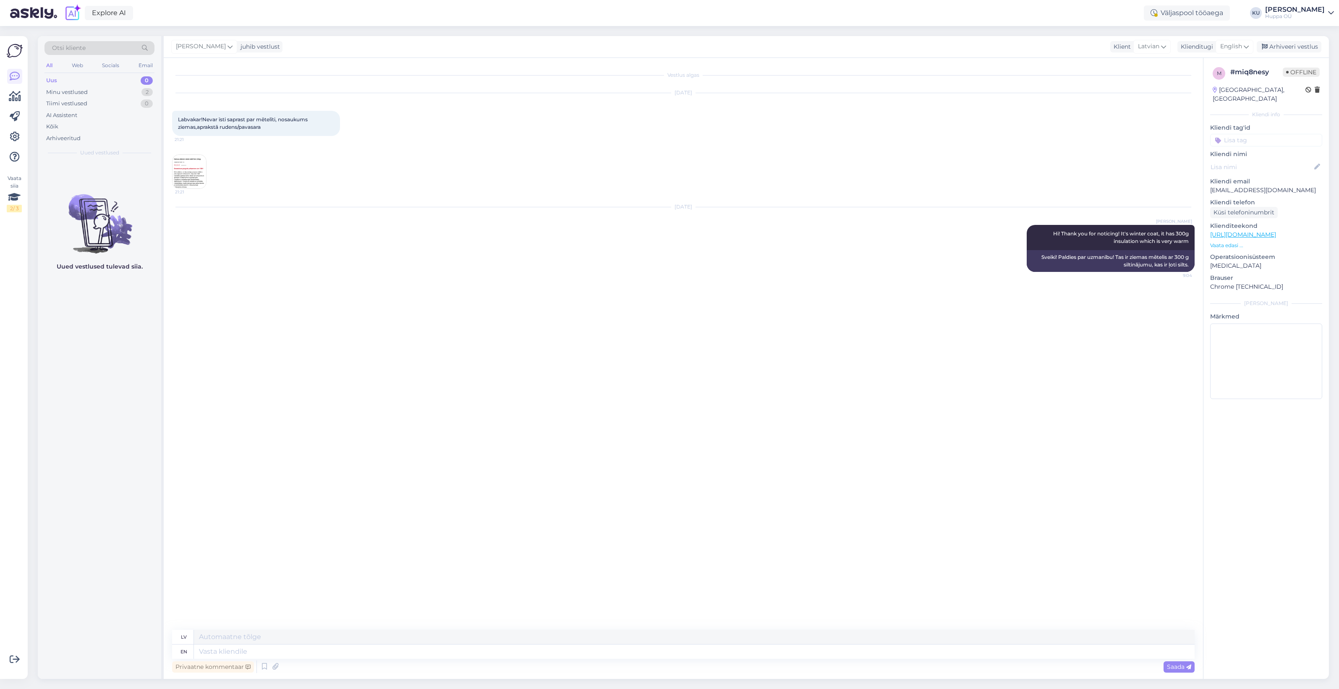
click at [196, 160] on img at bounding box center [190, 172] width 34 height 34
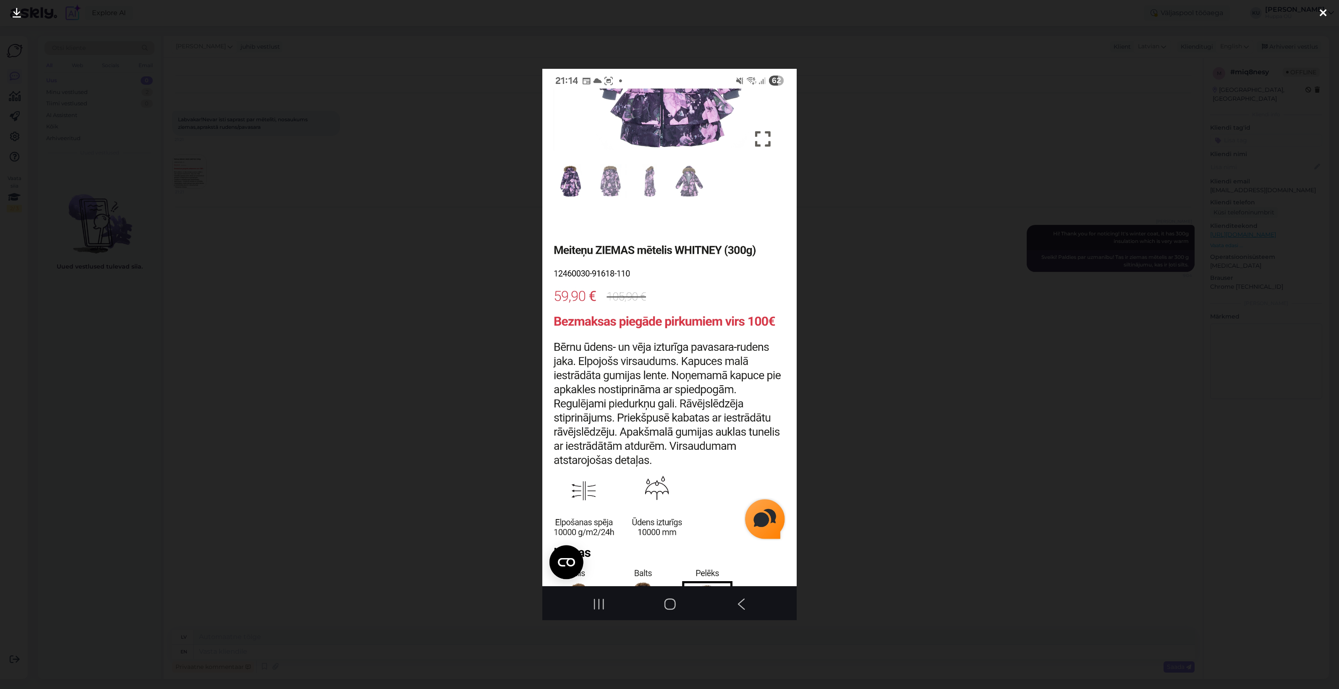
click at [932, 299] on div at bounding box center [669, 344] width 1339 height 689
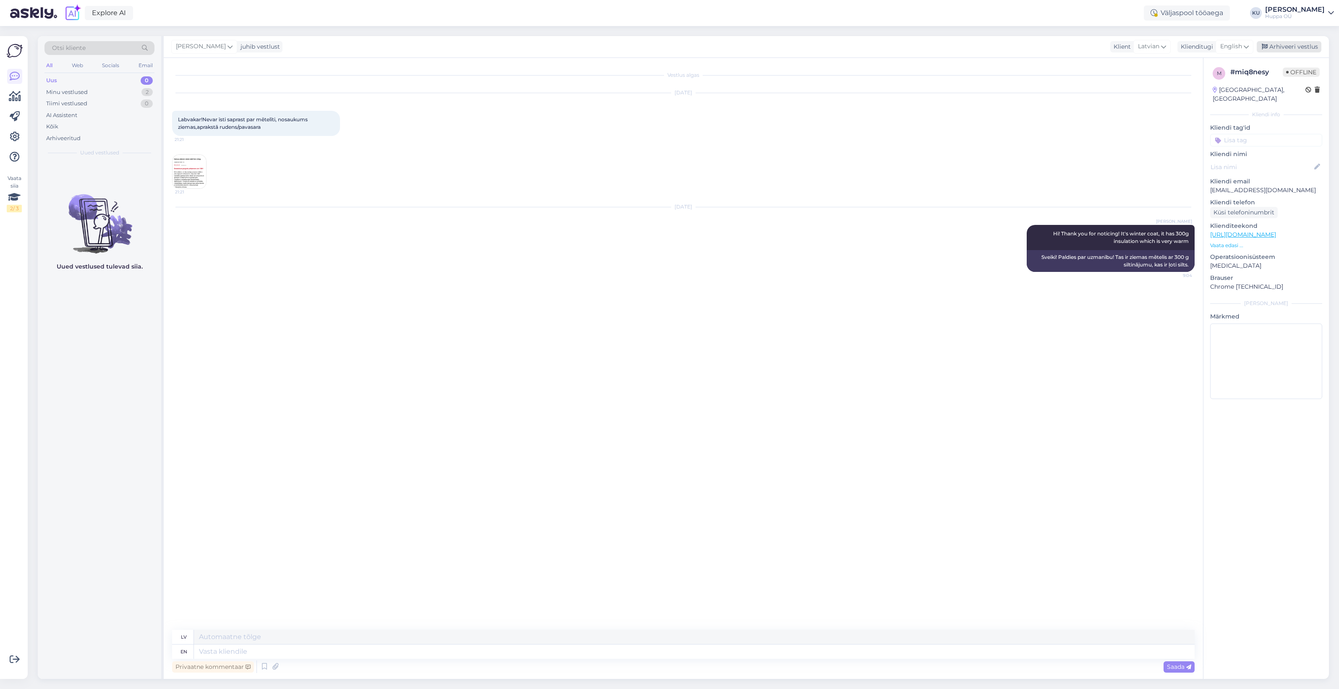
click at [1294, 41] on div "Arhiveeri vestlus" at bounding box center [1289, 46] width 65 height 11
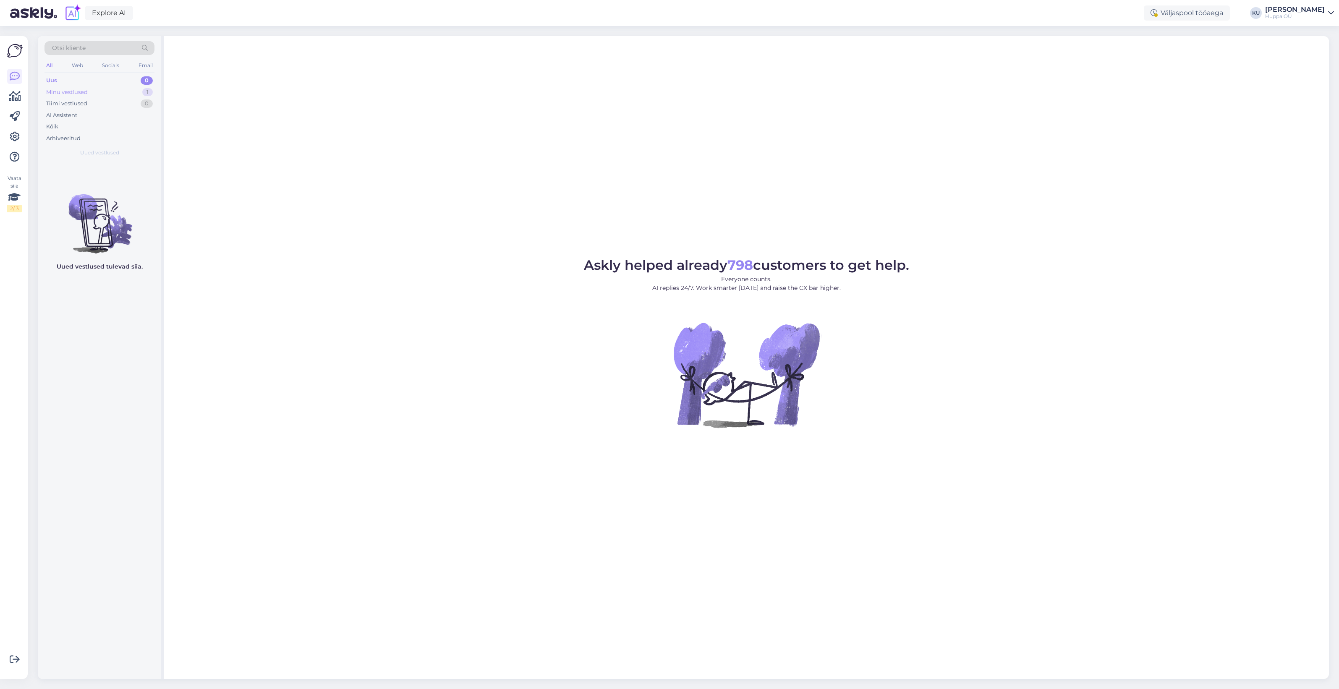
click at [94, 91] on div "Minu vestlused 1" at bounding box center [99, 92] width 110 height 12
